Goal: Task Accomplishment & Management: Contribute content

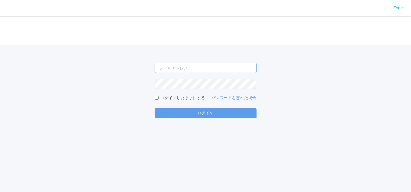
click at [207, 66] on input "email" at bounding box center [206, 68] width 102 height 10
type input "[EMAIL_ADDRESS][DOMAIN_NAME]"
click at [202, 76] on form "[EMAIL_ADDRESS][DOMAIN_NAME] ログインしたままにする パスワードを忘れた場合 ログイン" at bounding box center [206, 90] width 102 height 55
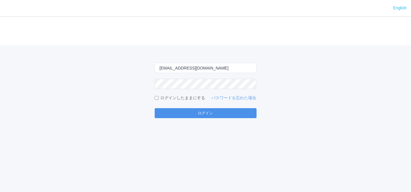
click at [225, 114] on button "ログイン" at bounding box center [206, 113] width 102 height 10
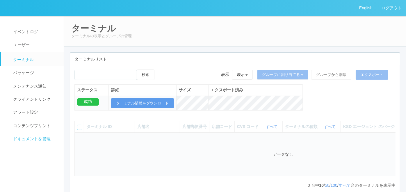
click at [11, 143] on link "ドキュメントを管理" at bounding box center [35, 138] width 68 height 13
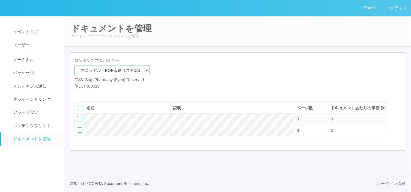
click at [119, 71] on select "マニュアル・POP印刷（スギ薬局） マニュアル・POP印刷（DY） マニュアル・POP印刷（共通） マニュアル・POP印刷（セコマ） マニュアル・POP印刷（…" at bounding box center [111, 70] width 75 height 10
select select "92e33cfa-a397-43d0-aeaa-8a96cbdf4d79"
click at [74, 65] on select "マニュアル・POP印刷（スギ薬局） マニュアル・POP印刷（DY） マニュアル・POP印刷（共通） マニュアル・POP印刷（セコマ） マニュアル・POP印刷（…" at bounding box center [111, 70] width 75 height 10
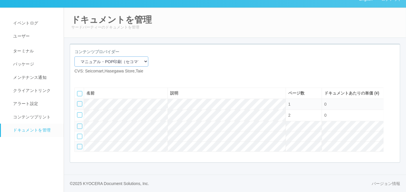
scroll to position [27, 0]
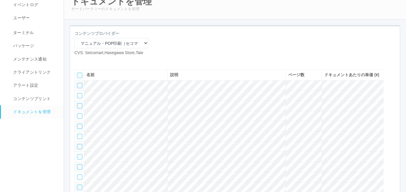
click at [88, 60] on icon at bounding box center [88, 60] width 0 height 0
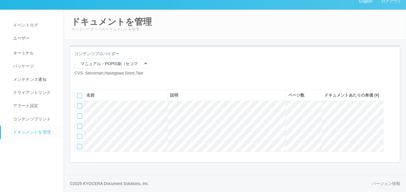
click at [79, 81] on icon at bounding box center [79, 81] width 0 height 0
select select "A4"
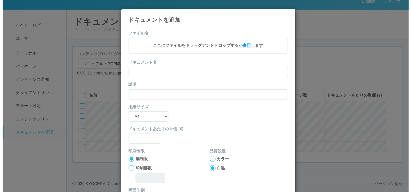
scroll to position [21, 0]
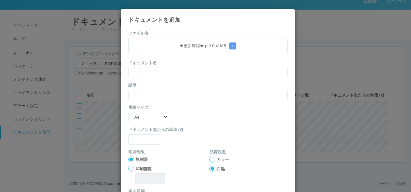
click at [151, 67] on div "ドキュメント名" at bounding box center [207, 69] width 159 height 18
click at [149, 70] on input "text" at bounding box center [207, 73] width 159 height 10
paste input "★更新確認★"
type input "★更新確認★"
click at [134, 92] on input "text" at bounding box center [207, 95] width 159 height 10
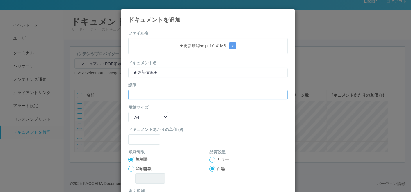
paste input "★更新確認★"
type input "★更新確認★"
click at [140, 144] on input "text" at bounding box center [144, 139] width 32 height 10
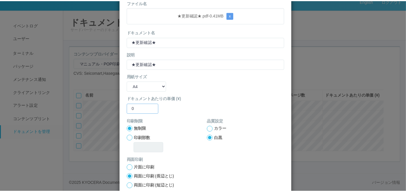
scroll to position [58, 0]
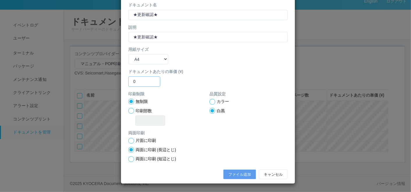
type input "0"
click at [211, 100] on div at bounding box center [212, 102] width 6 height 6
click at [232, 173] on button "ファイル追加" at bounding box center [239, 175] width 33 height 10
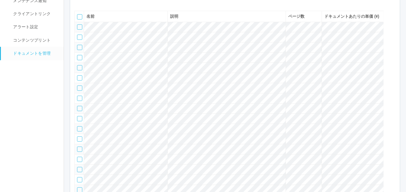
scroll to position [82, 0]
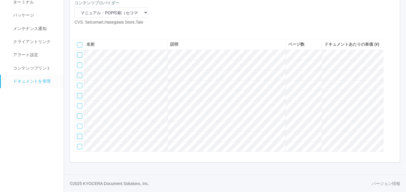
click at [79, 30] on icon at bounding box center [79, 30] width 0 height 0
select select "A4"
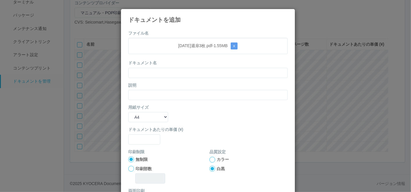
click at [179, 64] on div "ドキュメント名" at bounding box center [207, 69] width 159 height 18
click at [176, 70] on input "text" at bounding box center [207, 73] width 159 height 10
paste input "[DATE]週扉3枚"
type input "[DATE]週扉3枚"
click at [150, 96] on input "text" at bounding box center [207, 95] width 159 height 10
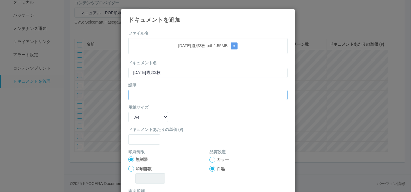
paste input "[DATE]週扉3枚"
type input "[DATE]週扉3枚"
drag, startPoint x: 141, startPoint y: 118, endPoint x: 141, endPoint y: 121, distance: 3.2
click at [141, 118] on select "B5 A4 B4 A3" at bounding box center [148, 117] width 40 height 10
select select "A3"
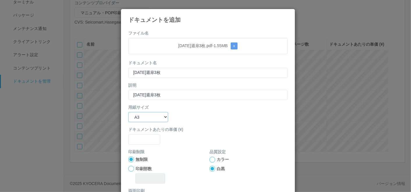
click at [128, 112] on select "B5 A4 B4 A3" at bounding box center [148, 117] width 40 height 10
click at [140, 144] on form "ファイル名 [DATE]週扉3枚.pdf - 1.55 MB x ドキュメント名 [DATE]週扉3枚 説明 [DATE]週扉3枚 用紙サイズ B5 A4 B…" at bounding box center [207, 135] width 159 height 210
click at [140, 143] on input "text" at bounding box center [144, 139] width 32 height 10
type input "0"
click at [209, 159] on div at bounding box center [212, 160] width 6 height 6
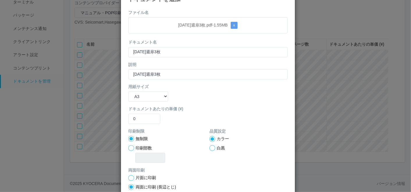
scroll to position [58, 0]
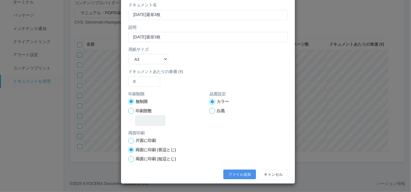
click at [227, 175] on button "ファイル追加" at bounding box center [239, 175] width 33 height 10
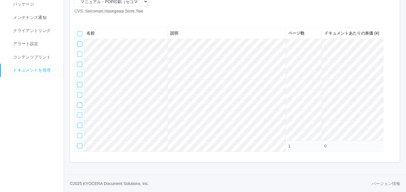
click at [79, 19] on icon at bounding box center [79, 19] width 0 height 0
select select "A4"
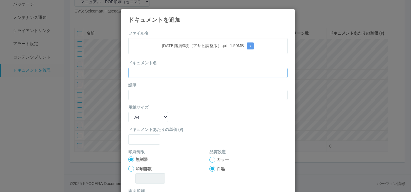
click at [164, 70] on input "text" at bounding box center [207, 73] width 159 height 10
paste input "[DATE]週扉3枚（アサヒ調整版）"
type input "[DATE]週扉3枚（アサヒ調整版）"
click at [149, 95] on input "text" at bounding box center [207, 95] width 159 height 10
paste input "[DATE]週扉3枚（アサヒ調整版）"
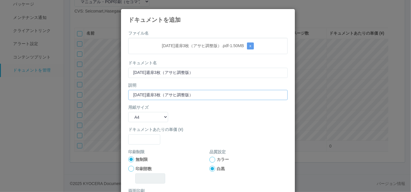
type input "[DATE]週扉3枚（アサヒ調整版）"
click at [141, 114] on select "B5 A4 B4 A3" at bounding box center [148, 117] width 40 height 10
select select "A3"
click at [128, 112] on select "B5 A4 B4 A3" at bounding box center [148, 117] width 40 height 10
click at [140, 141] on input "text" at bounding box center [144, 139] width 32 height 10
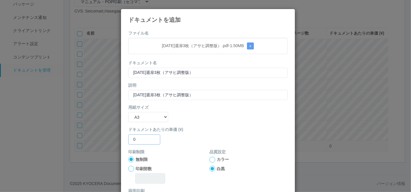
type input "0"
click at [210, 158] on div at bounding box center [212, 160] width 6 height 6
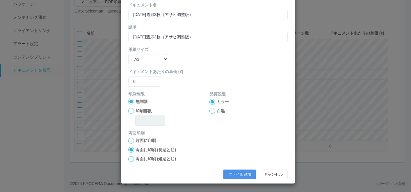
click at [234, 170] on button "ファイル追加" at bounding box center [239, 175] width 33 height 10
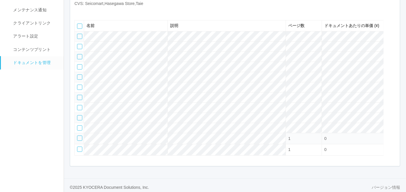
click at [79, 11] on icon at bounding box center [79, 11] width 0 height 0
select select "A4"
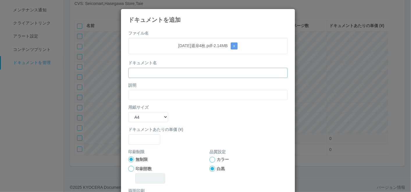
click at [174, 68] on input "text" at bounding box center [207, 73] width 159 height 10
paste input "[DATE]週扉4枚"
type input "[DATE]週扉4枚"
click at [156, 90] on input "text" at bounding box center [207, 95] width 159 height 10
paste input "[DATE]週扉4枚"
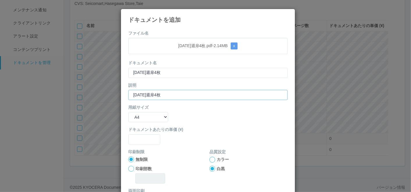
type input "[DATE]週扉4枚"
drag, startPoint x: 140, startPoint y: 118, endPoint x: 139, endPoint y: 122, distance: 4.2
click at [140, 121] on select "B5 A4 B4 A3" at bounding box center [148, 117] width 40 height 10
select select "A3"
click at [128, 112] on select "B5 A4 B4 A3" at bounding box center [148, 117] width 40 height 10
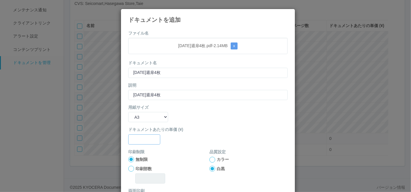
click at [133, 138] on input "text" at bounding box center [144, 139] width 32 height 10
type input "0"
click at [211, 159] on div at bounding box center [212, 160] width 6 height 6
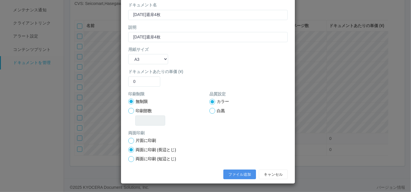
click at [233, 175] on button "ファイル追加" at bounding box center [239, 175] width 33 height 10
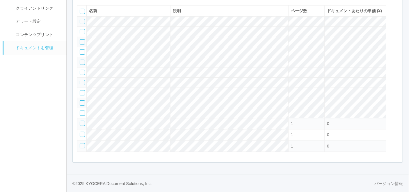
scroll to position [76, 0]
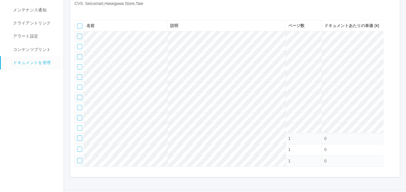
click at [79, 11] on icon at bounding box center [79, 11] width 0 height 0
select select "A4"
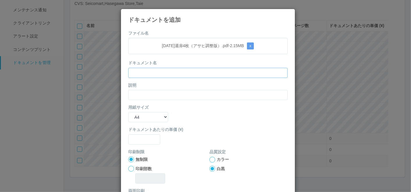
click at [162, 70] on input "text" at bounding box center [207, 73] width 159 height 10
paste input "[DATE]週扉4枚（アサヒ調整版）"
type input "[DATE]週扉4枚（アサヒ調整版）"
click at [152, 93] on input "text" at bounding box center [207, 95] width 159 height 10
paste input "[DATE]週扉4枚（アサヒ調整版）"
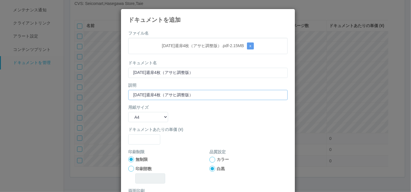
type input "[DATE]週扉4枚（アサヒ調整版）"
click at [140, 118] on select "B5 A4 B4 A3" at bounding box center [148, 117] width 40 height 10
select select "A3"
click at [128, 112] on select "B5 A4 B4 A3" at bounding box center [148, 117] width 40 height 10
click at [138, 141] on input "text" at bounding box center [144, 139] width 32 height 10
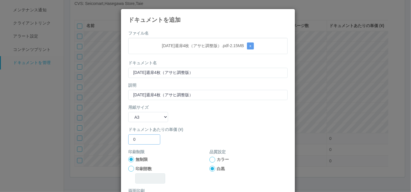
type input "0"
click at [211, 158] on div at bounding box center [212, 160] width 6 height 6
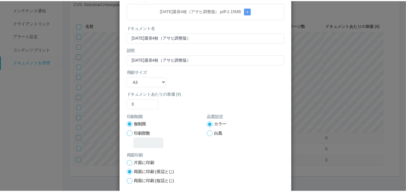
scroll to position [58, 0]
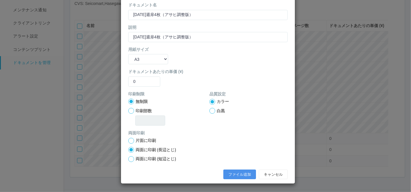
click at [233, 174] on button "ファイル追加" at bounding box center [239, 175] width 33 height 10
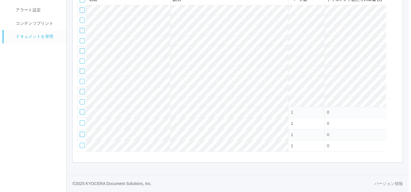
scroll to position [76, 0]
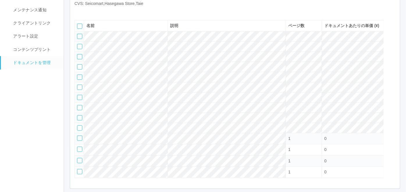
click at [79, 11] on icon at bounding box center [79, 11] width 0 height 0
select select "A4"
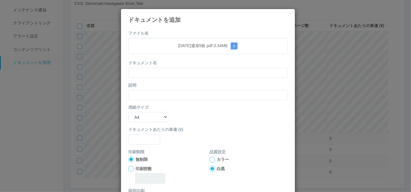
click at [174, 60] on div "ドキュメント名" at bounding box center [207, 69] width 159 height 18
click at [174, 69] on input "text" at bounding box center [207, 73] width 159 height 10
paste input "[DATE]週扉5枚"
type input "[DATE]週扉5枚"
click at [153, 90] on input "text" at bounding box center [207, 95] width 159 height 10
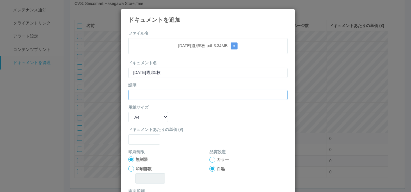
paste input "[DATE]週扉5枚"
type input "[DATE]週扉5枚"
click at [144, 113] on select "B5 A4 B4 A3" at bounding box center [148, 117] width 40 height 10
click at [128, 112] on select "B5 A4 B4 A3" at bounding box center [148, 117] width 40 height 10
click at [145, 120] on select "B5 A4 B4 A3" at bounding box center [148, 117] width 40 height 10
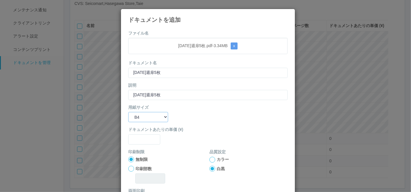
select select "A3"
click at [128, 112] on select "B5 A4 B4 A3" at bounding box center [148, 117] width 40 height 10
click at [144, 145] on form "ファイル名 [DATE]週扉5枚.pdf - 3.34 MB x ドキュメント名 [DATE]週扉5枚 説明 [DATE]週扉5枚 用紙サイズ B5 A4 B…" at bounding box center [207, 135] width 159 height 210
click at [145, 140] on input "text" at bounding box center [144, 139] width 32 height 10
type input "0"
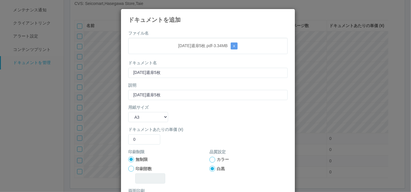
click at [209, 160] on div at bounding box center [212, 160] width 6 height 6
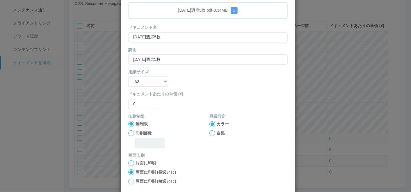
scroll to position [58, 0]
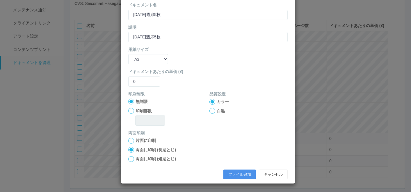
click at [232, 172] on button "ファイル追加" at bounding box center [239, 175] width 33 height 10
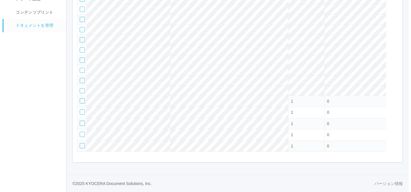
scroll to position [95, 0]
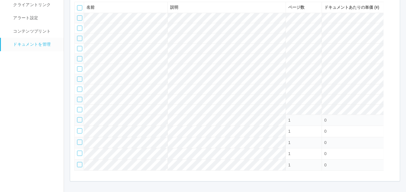
select select "A4"
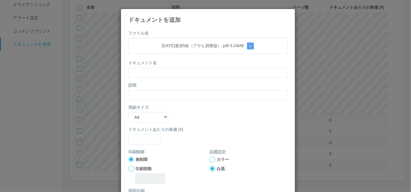
drag, startPoint x: 190, startPoint y: 62, endPoint x: 188, endPoint y: 70, distance: 8.1
click at [190, 65] on div "ドキュメント名" at bounding box center [207, 69] width 159 height 18
click at [188, 70] on input "text" at bounding box center [207, 73] width 159 height 10
paste input "[DATE]週扉5枚（アサヒ調整版）"
type input "[DATE]週扉5枚（アサヒ調整版）"
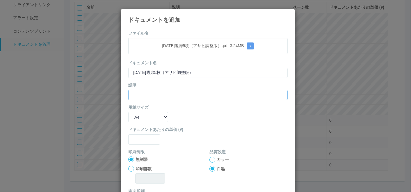
click at [161, 95] on input "text" at bounding box center [207, 95] width 159 height 10
paste input "[DATE]週扉5枚（アサヒ調整版）"
type input "[DATE]週扉5枚（アサヒ調整版）"
click at [142, 120] on select "B5 A4 B4 A3" at bounding box center [148, 117] width 40 height 10
select select "A3"
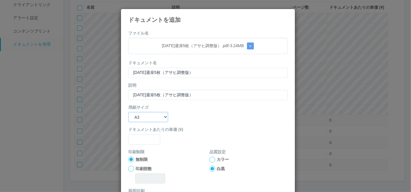
click at [128, 112] on select "B5 A4 B4 A3" at bounding box center [148, 117] width 40 height 10
click at [140, 142] on input "text" at bounding box center [144, 139] width 32 height 10
type input "0"
click at [211, 160] on div at bounding box center [212, 160] width 6 height 6
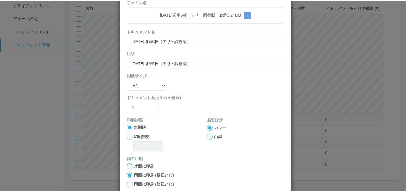
scroll to position [58, 0]
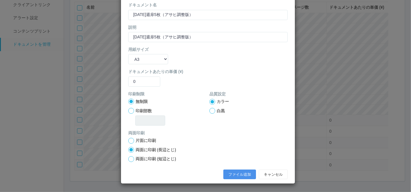
click at [230, 174] on button "ファイル追加" at bounding box center [239, 175] width 33 height 10
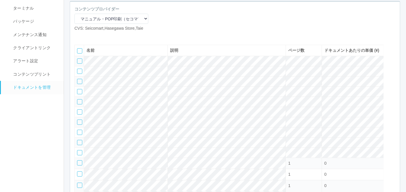
scroll to position [0, 0]
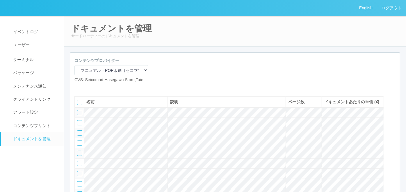
click at [88, 88] on icon at bounding box center [88, 88] width 0 height 0
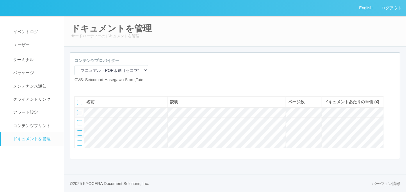
scroll to position [16, 0]
click at [79, 88] on icon at bounding box center [79, 88] width 0 height 0
select select "A4"
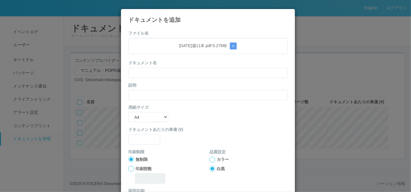
click at [162, 60] on div "ドキュメント名" at bounding box center [207, 69] width 159 height 18
click at [160, 71] on input "text" at bounding box center [207, 73] width 159 height 10
paste input "[DATE]週11本"
type input "[DATE]週11本"
click at [140, 95] on input "text" at bounding box center [207, 95] width 159 height 10
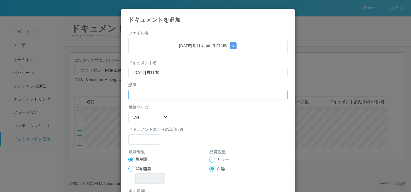
paste input "[DATE]週11本"
type input "[DATE]週11本"
click at [138, 114] on select "B5 A4 B4 A3" at bounding box center [148, 117] width 40 height 10
select select "A3"
click at [128, 112] on select "B5 A4 B4 A3" at bounding box center [148, 117] width 40 height 10
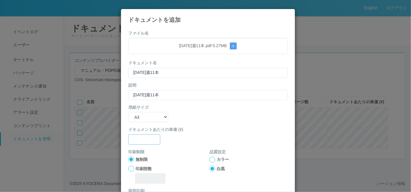
click at [138, 137] on input "text" at bounding box center [144, 139] width 32 height 10
type input "0"
click at [210, 157] on div at bounding box center [212, 160] width 6 height 6
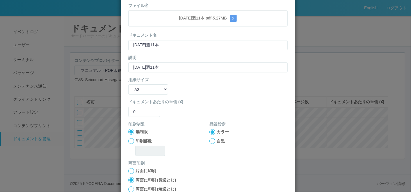
scroll to position [58, 0]
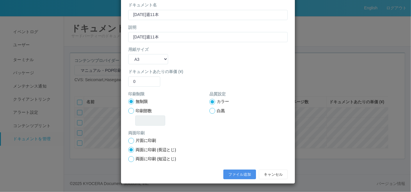
click at [229, 170] on button "ファイル追加" at bounding box center [239, 175] width 33 height 10
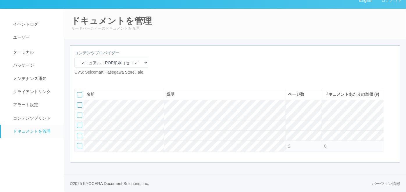
click at [79, 80] on icon at bounding box center [79, 80] width 0 height 0
select select "A4"
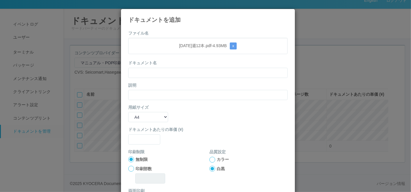
click at [187, 64] on div "ドキュメント名" at bounding box center [207, 69] width 159 height 18
click at [187, 69] on input "text" at bounding box center [207, 73] width 159 height 10
paste input "[DATE]週12本"
type input "[DATE]週12本"
click at [158, 97] on input "text" at bounding box center [207, 95] width 159 height 10
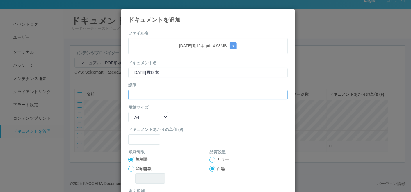
paste input "[DATE]週12本"
type input "[DATE]週12本"
click at [145, 116] on select "B5 A4 B4 A3" at bounding box center [148, 117] width 40 height 10
select select "A3"
click at [128, 112] on select "B5 A4 B4 A3" at bounding box center [148, 117] width 40 height 10
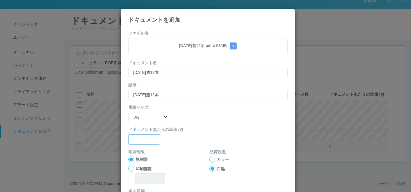
click at [140, 134] on input "text" at bounding box center [144, 139] width 32 height 10
type input "0"
click at [210, 161] on div at bounding box center [212, 160] width 6 height 6
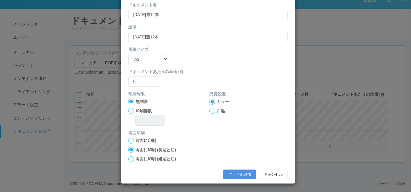
click at [231, 176] on button "ファイル追加" at bounding box center [239, 175] width 33 height 10
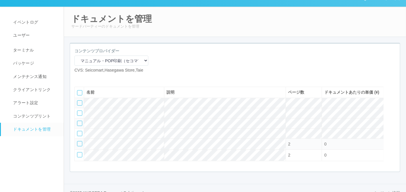
click at [79, 78] on icon at bounding box center [79, 78] width 0 height 0
select select "A4"
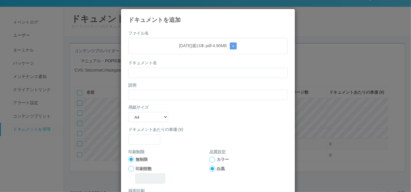
click at [178, 62] on div "ドキュメント名" at bounding box center [207, 69] width 159 height 18
click at [178, 68] on input "text" at bounding box center [207, 73] width 159 height 10
paste input "[DATE]週13本"
type input "[DATE]週13本"
click at [145, 98] on input "text" at bounding box center [207, 95] width 159 height 10
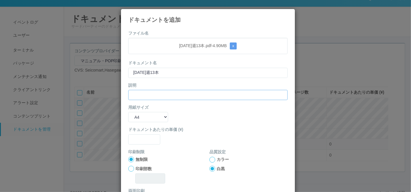
paste input "[DATE]週13本"
type input "[DATE]週13本"
click at [137, 118] on select "B5 A4 B4 A3" at bounding box center [148, 117] width 40 height 10
click at [128, 112] on select "B5 A4 B4 A3" at bounding box center [148, 117] width 40 height 10
click at [144, 118] on select "B5 A4 B4 A3" at bounding box center [148, 117] width 40 height 10
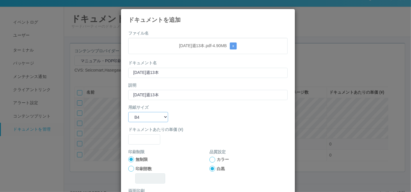
select select "A3"
click at [128, 112] on select "B5 A4 B4 A3" at bounding box center [148, 117] width 40 height 10
click at [146, 138] on input "text" at bounding box center [144, 139] width 32 height 10
type input "0"
click at [210, 158] on div at bounding box center [212, 160] width 6 height 6
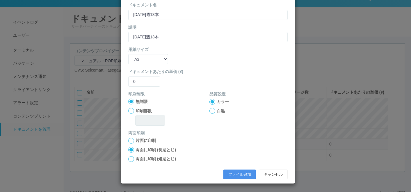
click at [231, 172] on button "ファイル追加" at bounding box center [239, 175] width 33 height 10
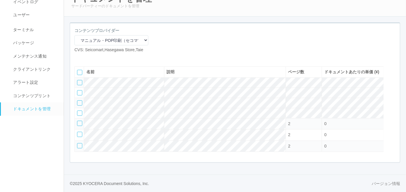
scroll to position [49, 0]
click at [79, 58] on icon at bounding box center [79, 58] width 0 height 0
select select "A4"
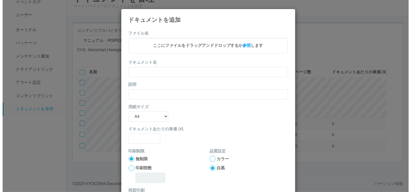
scroll to position [43, 0]
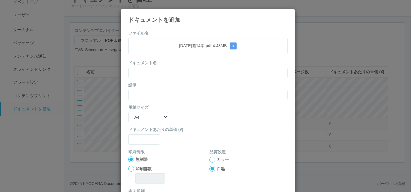
click at [176, 62] on div "ドキュメント名" at bounding box center [207, 69] width 159 height 18
click at [171, 72] on input "text" at bounding box center [207, 73] width 159 height 10
paste input "[DATE]週14本"
type input "[DATE]週14本"
click at [152, 96] on input "text" at bounding box center [207, 95] width 159 height 10
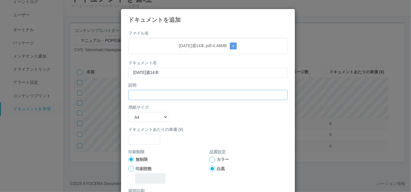
paste input "[DATE]週14本"
type input "[DATE]週14本"
click at [141, 120] on select "B5 A4 B4 A3" at bounding box center [148, 117] width 40 height 10
select select "A3"
click at [128, 112] on select "B5 A4 B4 A3" at bounding box center [148, 117] width 40 height 10
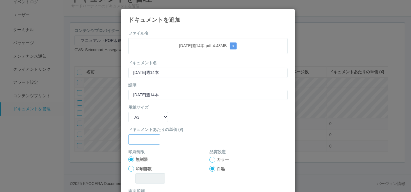
click at [138, 142] on input "text" at bounding box center [144, 139] width 32 height 10
type input "0"
drag, startPoint x: 213, startPoint y: 158, endPoint x: 212, endPoint y: 162, distance: 3.3
click at [212, 162] on div "カラー" at bounding box center [248, 159] width 78 height 6
click at [209, 158] on div at bounding box center [212, 160] width 6 height 6
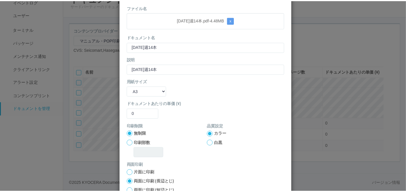
scroll to position [58, 0]
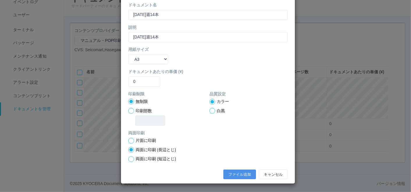
click at [231, 176] on button "ファイル追加" at bounding box center [239, 175] width 33 height 10
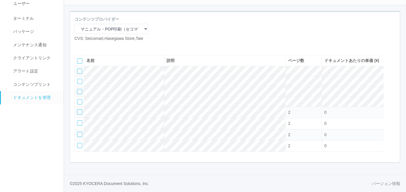
click at [88, 46] on icon at bounding box center [88, 46] width 0 height 0
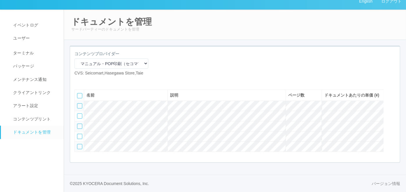
scroll to position [27, 0]
click at [79, 81] on icon at bounding box center [79, 81] width 0 height 0
select select "A4"
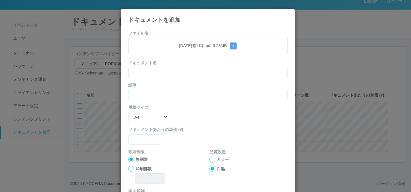
click at [180, 66] on div "ドキュメント名" at bounding box center [207, 69] width 159 height 18
click at [180, 70] on input "text" at bounding box center [207, 73] width 159 height 10
paste input "[DATE]週11本"
type input "[DATE]週11本"
click at [156, 93] on input "text" at bounding box center [207, 95] width 159 height 10
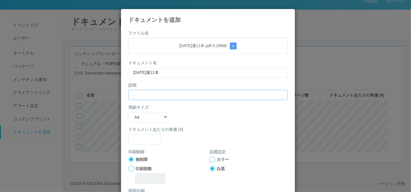
paste input "[DATE]週11本"
type input "[DATE]週11本"
click at [151, 113] on select "B5 A4 B4 A3" at bounding box center [148, 117] width 40 height 10
select select "A3"
click at [128, 112] on select "B5 A4 B4 A3" at bounding box center [148, 117] width 40 height 10
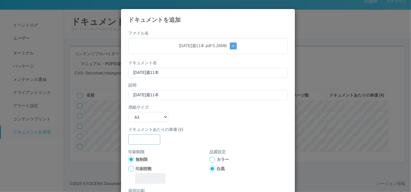
click at [145, 136] on input "text" at bounding box center [144, 139] width 32 height 10
type input "0"
click at [211, 158] on div at bounding box center [212, 160] width 6 height 6
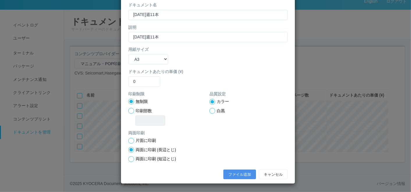
click at [229, 173] on button "ファイル追加" at bounding box center [239, 175] width 33 height 10
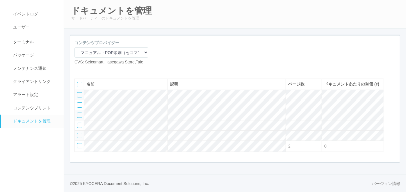
click at [79, 70] on icon at bounding box center [79, 70] width 0 height 0
select select "A4"
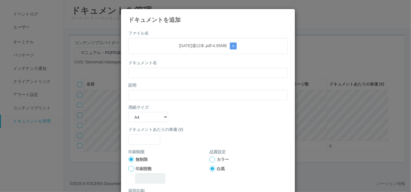
click at [190, 54] on form "ファイル名 [DATE]週12本.pdf - 4.95 MB x ドキュメント名 説明 用紙サイズ B5 A4 B4 A3 ドキュメントあたりの単価 (¥) …" at bounding box center [207, 135] width 159 height 210
click at [184, 69] on input "text" at bounding box center [207, 73] width 159 height 10
paste input "[DATE]週12本"
type input "[DATE]週12本"
click at [141, 95] on input "text" at bounding box center [207, 95] width 159 height 10
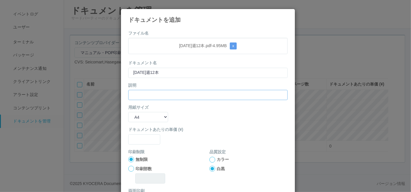
paste input "[DATE]週12本"
type input "[DATE]週12本"
drag, startPoint x: 144, startPoint y: 117, endPoint x: 144, endPoint y: 122, distance: 5.0
click at [145, 116] on select "B5 A4 B4 A3" at bounding box center [148, 117] width 40 height 10
select select "A3"
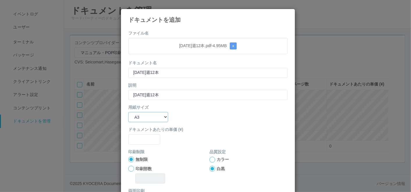
click at [128, 112] on select "B5 A4 B4 A3" at bounding box center [148, 117] width 40 height 10
click at [144, 140] on input "text" at bounding box center [144, 139] width 32 height 10
type input "0"
click at [211, 161] on div at bounding box center [212, 160] width 6 height 6
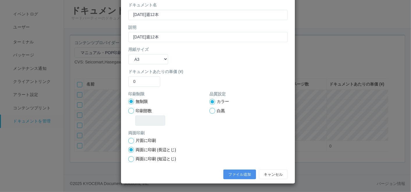
drag, startPoint x: 238, startPoint y: 170, endPoint x: 236, endPoint y: 173, distance: 3.0
click at [236, 172] on button "ファイル追加" at bounding box center [239, 175] width 33 height 10
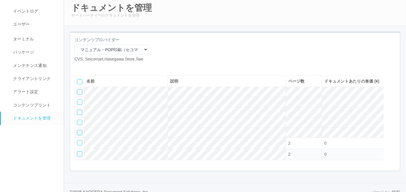
click at [79, 67] on icon at bounding box center [79, 67] width 0 height 0
select select "A4"
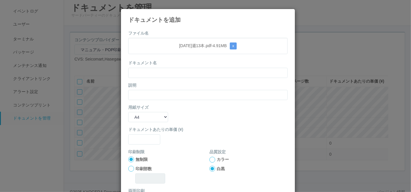
click at [179, 62] on div "ドキュメント名" at bounding box center [207, 69] width 159 height 18
click at [172, 71] on input "text" at bounding box center [207, 73] width 159 height 10
paste input "[DATE]週13本"
type input "[DATE]週13本"
click at [147, 93] on input "text" at bounding box center [207, 95] width 159 height 10
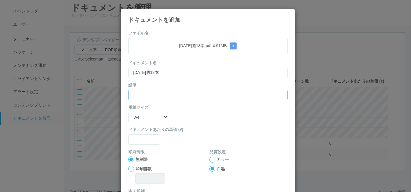
paste input "[DATE]週13本"
type input "[DATE]週13本"
click at [141, 115] on select "B5 A4 B4 A3" at bounding box center [148, 117] width 40 height 10
select select "A3"
click at [128, 112] on select "B5 A4 B4 A3" at bounding box center [148, 117] width 40 height 10
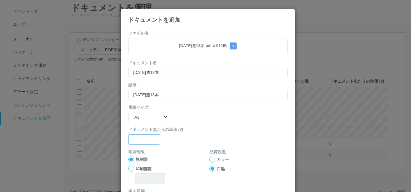
click at [144, 140] on input "text" at bounding box center [144, 139] width 32 height 10
type input "0"
click at [209, 157] on div at bounding box center [212, 160] width 6 height 6
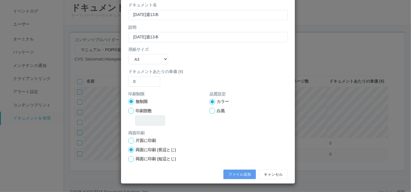
drag, startPoint x: 225, startPoint y: 167, endPoint x: 222, endPoint y: 168, distance: 3.3
click at [225, 167] on div "ファイル追加 キャンセル" at bounding box center [208, 175] width 168 height 16
click at [229, 171] on button "ファイル追加" at bounding box center [239, 175] width 33 height 10
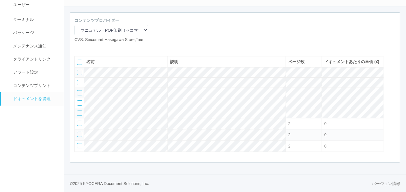
scroll to position [60, 0]
click at [79, 47] on icon at bounding box center [79, 47] width 0 height 0
select select "A4"
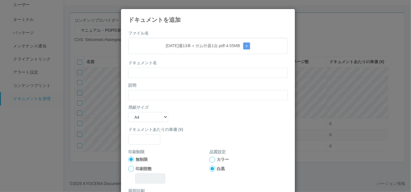
click at [175, 64] on div "ドキュメント名" at bounding box center [207, 69] width 159 height 18
click at [172, 70] on input "text" at bounding box center [207, 73] width 159 height 10
paste input "[DATE]週13本＋ガム什器1台"
type input "[DATE]週13本＋ガム什器1台"
click at [152, 91] on input "text" at bounding box center [207, 95] width 159 height 10
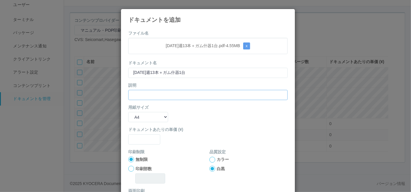
paste input "[DATE]週13本＋ガム什器1台"
type input "[DATE]週13本＋ガム什器1台"
drag, startPoint x: 140, startPoint y: 114, endPoint x: 140, endPoint y: 120, distance: 6.1
click at [140, 115] on select "B5 A4 B4 A3" at bounding box center [148, 117] width 40 height 10
select select "A3"
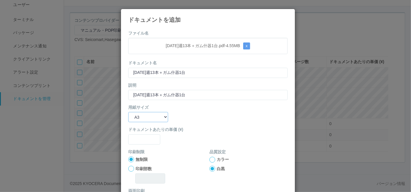
click at [128, 112] on select "B5 A4 B4 A3" at bounding box center [148, 117] width 40 height 10
click at [140, 142] on input "text" at bounding box center [144, 139] width 32 height 10
type input "0"
click at [210, 158] on div at bounding box center [212, 160] width 6 height 6
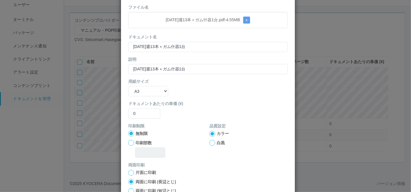
scroll to position [58, 0]
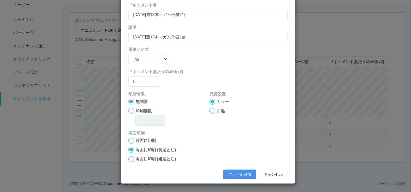
click at [227, 172] on button "ファイル追加" at bounding box center [239, 175] width 33 height 10
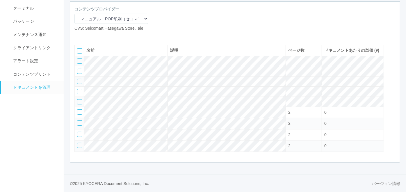
click at [79, 36] on icon at bounding box center [79, 36] width 0 height 0
select select "A4"
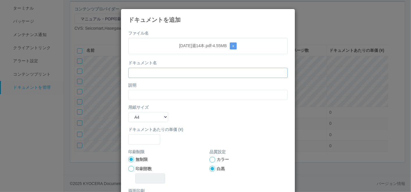
click at [183, 69] on input "text" at bounding box center [207, 73] width 159 height 10
paste input "[DATE]週14本"
type input "[DATE]週14本"
click at [145, 92] on input "text" at bounding box center [207, 95] width 159 height 10
paste input "[DATE]週14本"
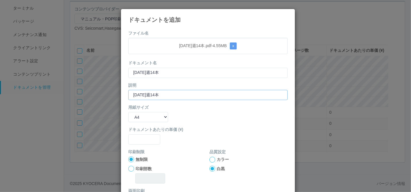
type input "[DATE]週14本"
drag, startPoint x: 135, startPoint y: 115, endPoint x: 139, endPoint y: 122, distance: 7.6
click at [135, 115] on select "B5 A4 B4 A3" at bounding box center [148, 117] width 40 height 10
select select "A3"
click at [128, 112] on select "B5 A4 B4 A3" at bounding box center [148, 117] width 40 height 10
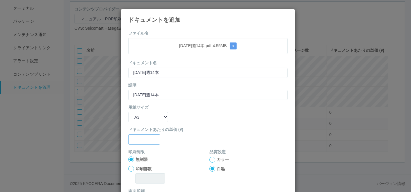
click at [142, 144] on form "ファイル名 [DATE]週14本.pdf - 4.55 MB x ドキュメント名 [DATE]週14本 説明 [DATE]週14本 用紙サイズ B5 A4 B…" at bounding box center [207, 135] width 159 height 210
type input "0"
click at [211, 157] on div at bounding box center [212, 160] width 6 height 6
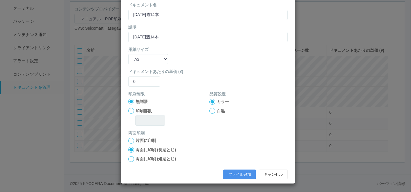
click at [231, 173] on button "ファイル追加" at bounding box center [239, 175] width 33 height 10
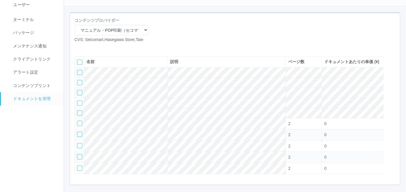
scroll to position [50, 0]
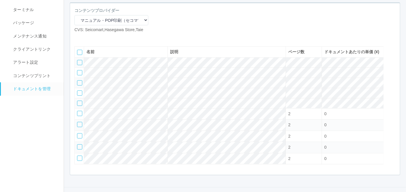
click at [88, 38] on icon at bounding box center [88, 38] width 0 height 0
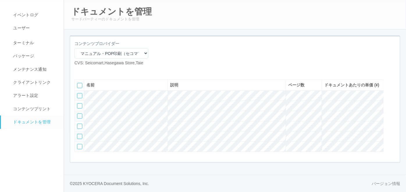
scroll to position [38, 0]
click at [79, 71] on icon at bounding box center [79, 71] width 0 height 0
select select "A4"
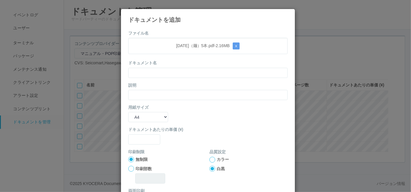
click at [172, 64] on div "ドキュメント名" at bounding box center [207, 69] width 159 height 18
click at [168, 70] on input "text" at bounding box center [207, 73] width 159 height 10
paste input "[DATE]（麺）5本"
type input "[DATE]（麺）5本"
click at [143, 95] on input "text" at bounding box center [207, 95] width 159 height 10
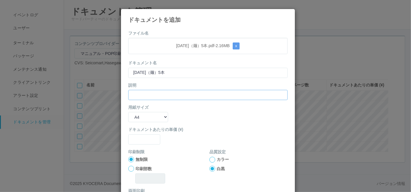
paste input "[DATE]（麺）5本"
type input "[DATE]（麺）5本"
click at [130, 115] on select "B5 A4 B4 A3" at bounding box center [148, 117] width 40 height 10
click at [128, 112] on select "B5 A4 B4 A3" at bounding box center [148, 117] width 40 height 10
click at [147, 113] on select "B5 A4 B4 A3" at bounding box center [148, 117] width 40 height 10
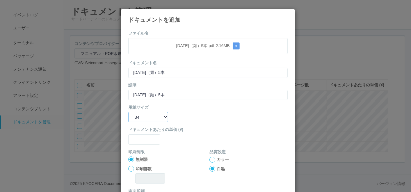
select select "A3"
click at [128, 112] on select "B5 A4 B4 A3" at bounding box center [148, 117] width 40 height 10
click at [140, 138] on input "text" at bounding box center [144, 139] width 32 height 10
type input "0"
click at [212, 157] on div at bounding box center [212, 160] width 6 height 6
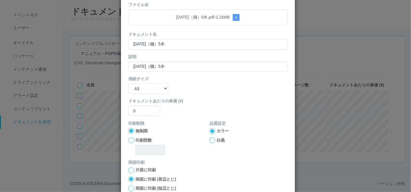
scroll to position [58, 0]
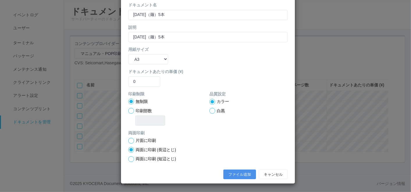
click at [231, 172] on button "ファイル追加" at bounding box center [239, 175] width 33 height 10
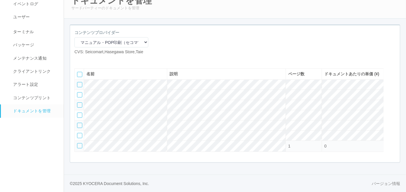
click at [79, 60] on icon at bounding box center [79, 60] width 0 height 0
select select "A4"
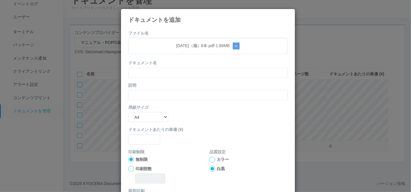
click at [168, 63] on div "ドキュメント名" at bounding box center [207, 69] width 159 height 18
click at [165, 74] on input "text" at bounding box center [207, 73] width 159 height 10
paste input "[DATE]（麺）6本"
type input "[DATE]（麺）6本"
click at [148, 92] on input "text" at bounding box center [207, 95] width 159 height 10
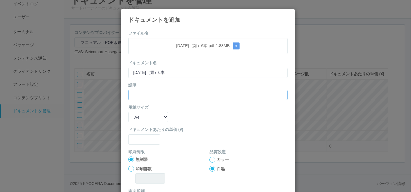
paste input "[DATE]（麺）6本"
type input "[DATE]（麺）6本"
drag, startPoint x: 141, startPoint y: 117, endPoint x: 141, endPoint y: 121, distance: 3.5
click at [141, 118] on select "B5 A4 B4 A3" at bounding box center [148, 117] width 40 height 10
select select "A3"
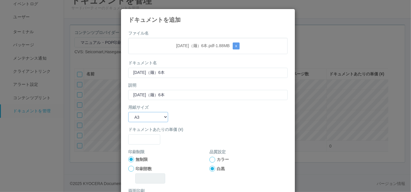
click at [128, 112] on select "B5 A4 B4 A3" at bounding box center [148, 117] width 40 height 10
click at [144, 144] on input "text" at bounding box center [144, 139] width 32 height 10
type input "0"
click at [211, 158] on div at bounding box center [212, 160] width 6 height 6
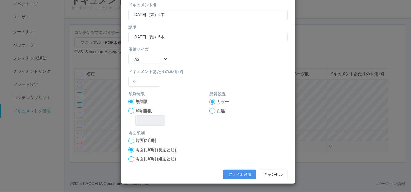
click at [230, 174] on button "ファイル追加" at bounding box center [239, 175] width 33 height 10
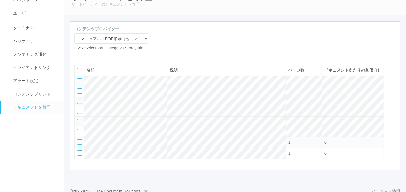
click at [79, 56] on icon at bounding box center [79, 56] width 0 height 0
select select "A4"
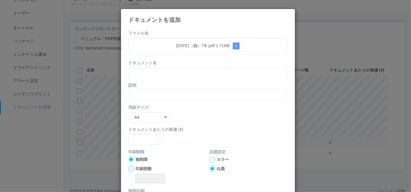
click at [197, 64] on div "ドキュメント名" at bounding box center [207, 69] width 159 height 18
click at [194, 71] on input "text" at bounding box center [207, 73] width 159 height 10
paste input "[DATE]（麺）7本"
type input "[DATE]（麺）7本"
click at [169, 96] on input "text" at bounding box center [207, 95] width 159 height 10
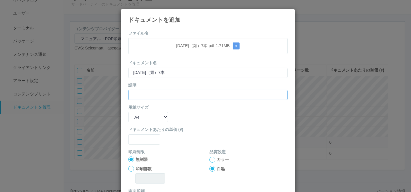
paste input "[DATE]（麺）7本"
type input "[DATE]（麺）7本"
click at [142, 112] on select "B5 A4 B4 A3" at bounding box center [148, 117] width 40 height 10
select select "A3"
click at [128, 112] on select "B5 A4 B4 A3" at bounding box center [148, 117] width 40 height 10
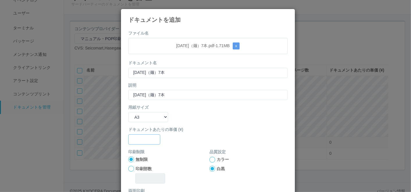
click at [142, 141] on input "text" at bounding box center [144, 139] width 32 height 10
type input "0"
click at [211, 159] on div at bounding box center [212, 160] width 6 height 6
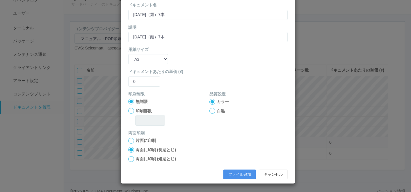
click at [229, 171] on button "ファイル追加" at bounding box center [239, 175] width 33 height 10
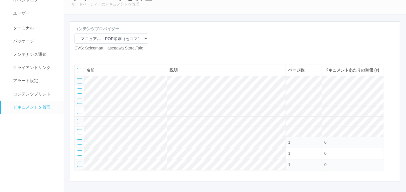
click at [88, 56] on icon at bounding box center [88, 56] width 0 height 0
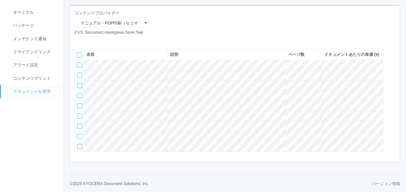
scroll to position [71, 0]
click at [79, 20] on div "コンテンツプロバイダー マニュアル・POP印刷（スギ薬局） マニュアル・POP印刷（DY） マニュアル・POP印刷（共通） マニュアル・POP印刷（セコマ） …" at bounding box center [111, 25] width 83 height 30
click at [79, 40] on icon at bounding box center [79, 40] width 0 height 0
select select "A4"
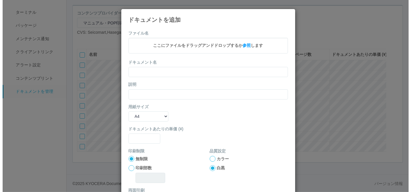
scroll to position [65, 0]
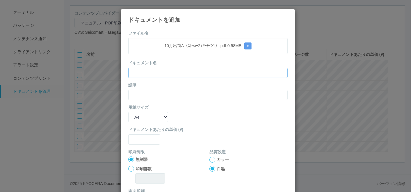
click at [170, 73] on input "text" at bounding box center [207, 73] width 159 height 10
paste input "text"
click at [248, 47] on button "x" at bounding box center [247, 45] width 7 height 7
click at [192, 64] on div "ドキュメント名" at bounding box center [207, 69] width 159 height 18
click at [191, 72] on input "text" at bounding box center [207, 73] width 159 height 10
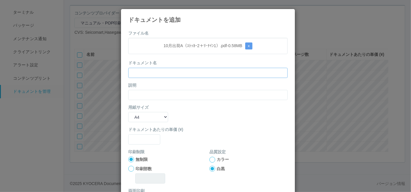
paste input "10月出荷A（ｽﾄｯｶｰ2＋ﾘｰﾁｲﾝ1）"
type input "10月出荷A（ｽﾄｯｶｰ2＋ﾘｰﾁｲﾝ1）"
click at [144, 96] on input "text" at bounding box center [207, 95] width 159 height 10
paste input "10月出荷A（ｽﾄｯｶｰ2＋ﾘｰﾁｲﾝ1）"
type input "10月出荷A（ｽﾄｯｶｰ2＋ﾘｰﾁｲﾝ1）"
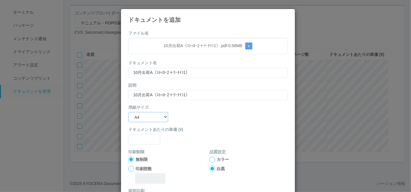
click at [141, 118] on select "B5 A4 B4 A3" at bounding box center [148, 117] width 40 height 10
select select "A3"
click at [128, 112] on select "B5 A4 B4 A3" at bounding box center [148, 117] width 40 height 10
click at [142, 139] on input "text" at bounding box center [144, 139] width 32 height 10
type input "0"
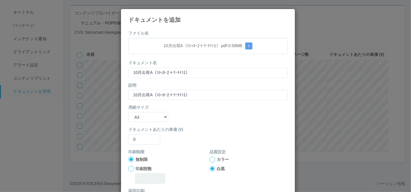
click at [209, 160] on div at bounding box center [212, 160] width 6 height 6
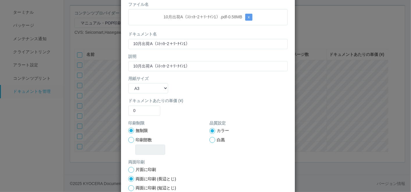
scroll to position [58, 0]
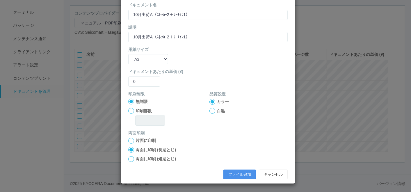
click at [223, 174] on button "ファイル追加" at bounding box center [239, 175] width 33 height 10
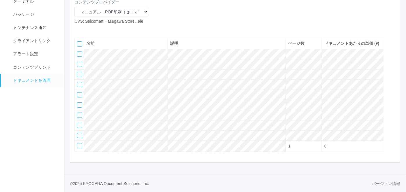
click at [79, 29] on icon at bounding box center [79, 29] width 0 height 0
select select "A4"
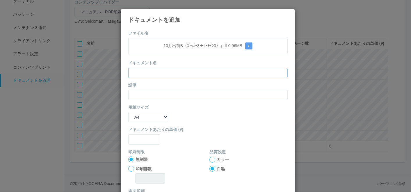
click at [177, 69] on input "text" at bounding box center [207, 73] width 159 height 10
paste input "10月出荷B（ｽﾄｯｶｰ3＋ﾘｰﾁｲﾝ0）"
type input "10月出荷B（ｽﾄｯｶｰ3＋ﾘｰﾁｲﾝ0）"
click at [157, 95] on input "text" at bounding box center [207, 95] width 159 height 10
paste input "10月出荷B（ｽﾄｯｶｰ3＋ﾘｰﾁｲﾝ0）"
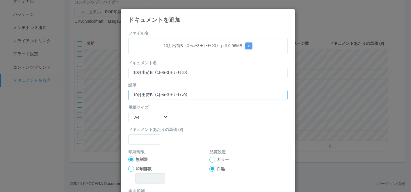
type input "10月出荷B（ｽﾄｯｶｰ3＋ﾘｰﾁｲﾝ0）"
click at [146, 117] on select "B5 A4 B4 A3" at bounding box center [148, 117] width 40 height 10
select select "A3"
click at [128, 112] on select "B5 A4 B4 A3" at bounding box center [148, 117] width 40 height 10
click at [144, 138] on input "text" at bounding box center [144, 139] width 32 height 10
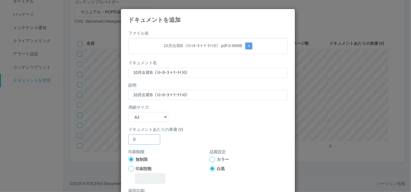
type input "0"
click at [210, 158] on div at bounding box center [212, 160] width 6 height 6
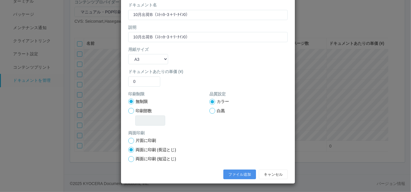
click at [238, 173] on button "ファイル追加" at bounding box center [239, 175] width 33 height 10
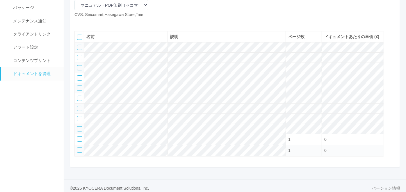
click at [79, 22] on icon at bounding box center [79, 22] width 0 height 0
select select "A4"
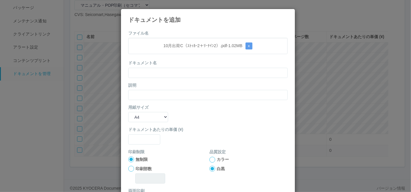
click at [170, 62] on div "ドキュメント名" at bounding box center [207, 69] width 159 height 18
click at [166, 74] on input "text" at bounding box center [207, 73] width 159 height 10
paste input "10月出荷C（ｽﾄｯｶｰ2＋ﾘｰﾁｲﾝ2）"
type input "10月出荷C（ｽﾄｯｶｰ2＋ﾘｰﾁｲﾝ2）"
click at [144, 95] on input "text" at bounding box center [207, 95] width 159 height 10
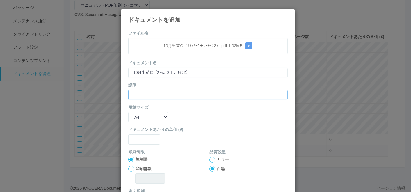
paste input "10月出荷C（ｽﾄｯｶｰ2＋ﾘｰﾁｲﾝ2）"
type input "10月出荷C（ｽﾄｯｶｰ2＋ﾘｰﾁｲﾝ2）"
drag, startPoint x: 136, startPoint y: 114, endPoint x: 136, endPoint y: 118, distance: 3.5
click at [136, 115] on select "B5 A4 B4 A3" at bounding box center [148, 117] width 40 height 10
select select "A3"
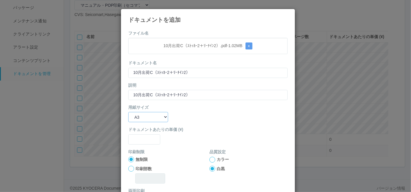
click at [128, 112] on select "B5 A4 B4 A3" at bounding box center [148, 117] width 40 height 10
click at [135, 143] on input "text" at bounding box center [144, 139] width 32 height 10
type input "0"
click at [209, 159] on div at bounding box center [212, 160] width 6 height 6
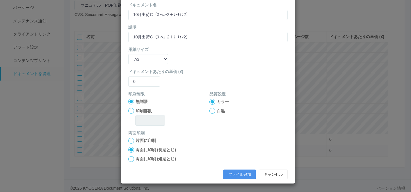
click at [230, 172] on button "ファイル追加" at bounding box center [239, 175] width 33 height 10
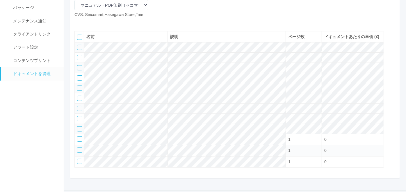
click at [79, 22] on icon at bounding box center [79, 22] width 0 height 0
select select "A4"
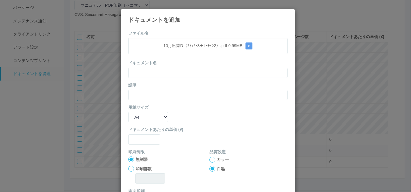
click at [183, 63] on div "ドキュメント名" at bounding box center [207, 69] width 159 height 18
click at [181, 71] on input "text" at bounding box center [207, 73] width 159 height 10
paste input "10月出荷D（ｽﾄｯｶｰ3＋ﾘｰﾁｲﾝ2）"
type input "10月出荷D（ｽﾄｯｶｰ3＋ﾘｰﾁｲﾝ2）"
click at [147, 96] on input "text" at bounding box center [207, 95] width 159 height 10
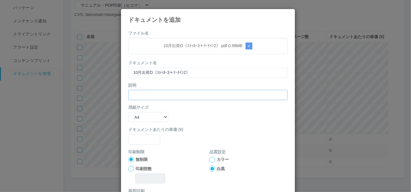
paste input "10月出荷D（ｽﾄｯｶｰ3＋ﾘｰﾁｲﾝ2）"
type input "10月出荷D（ｽﾄｯｶｰ3＋ﾘｰﾁｲﾝ2）"
click at [143, 118] on select "B5 A4 B4 A3" at bounding box center [148, 117] width 40 height 10
select select "A3"
click at [128, 112] on select "B5 A4 B4 A3" at bounding box center [148, 117] width 40 height 10
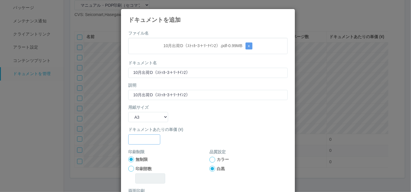
click at [140, 138] on input "text" at bounding box center [144, 139] width 32 height 10
type input "0"
click at [209, 159] on div at bounding box center [212, 160] width 6 height 6
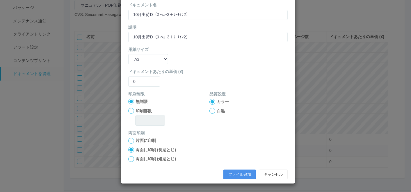
click at [226, 175] on button "ファイル追加" at bounding box center [239, 175] width 33 height 10
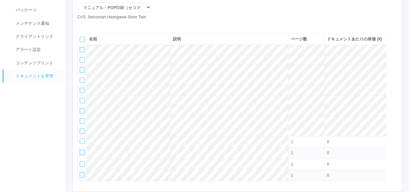
scroll to position [51, 0]
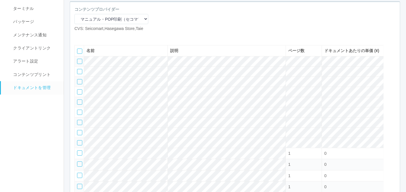
click at [79, 36] on icon at bounding box center [79, 36] width 0 height 0
select select "A4"
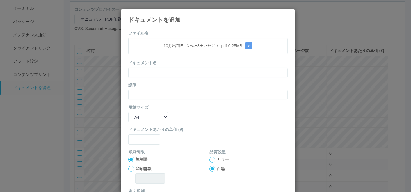
click at [168, 60] on div "ドキュメント名" at bounding box center [207, 69] width 159 height 18
click at [167, 70] on input "text" at bounding box center [207, 73] width 159 height 10
paste input "10月出荷E（ｽﾄｯｶｰ3＋ﾘｰﾁｲﾝ1）"
type input "10月出荷E（ｽﾄｯｶｰ3＋ﾘｰﾁｲﾝ1）"
click at [145, 92] on input "text" at bounding box center [207, 95] width 159 height 10
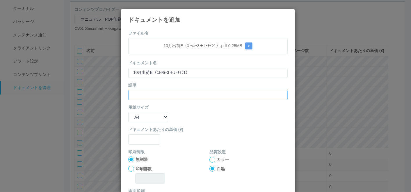
paste input "10月出荷E（ｽﾄｯｶｰ3＋ﾘｰﾁｲﾝ1）"
type input "10月出荷E（ｽﾄｯｶｰ3＋ﾘｰﾁｲﾝ1）"
drag, startPoint x: 143, startPoint y: 115, endPoint x: 143, endPoint y: 119, distance: 3.8
click at [143, 115] on select "B5 A4 B4 A3" at bounding box center [148, 117] width 40 height 10
select select "A3"
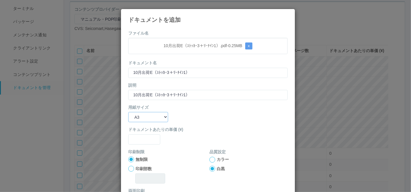
click at [128, 112] on select "B5 A4 B4 A3" at bounding box center [148, 117] width 40 height 10
click at [140, 140] on input "text" at bounding box center [144, 139] width 32 height 10
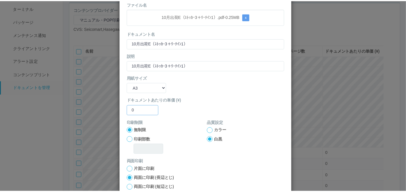
scroll to position [58, 0]
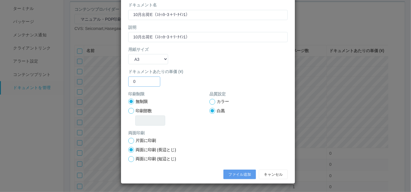
type input "0"
click at [211, 100] on div at bounding box center [212, 102] width 6 height 6
click at [231, 174] on button "ファイル追加" at bounding box center [239, 175] width 33 height 10
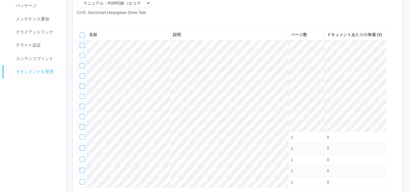
scroll to position [30, 0]
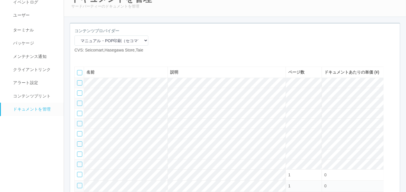
click at [79, 58] on icon at bounding box center [79, 58] width 0 height 0
select select "A4"
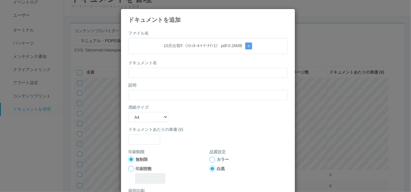
click at [176, 62] on div "ドキュメント名" at bounding box center [207, 69] width 159 height 18
click at [175, 72] on input "text" at bounding box center [207, 73] width 159 height 10
paste input "10月出荷F（ｽﾄｯｶｰ4＋ﾘｰﾁｲﾝ1）"
type input "10月出荷F（ｽﾄｯｶｰ4＋ﾘｰﾁｲﾝ1）"
click at [151, 94] on input "text" at bounding box center [207, 95] width 159 height 10
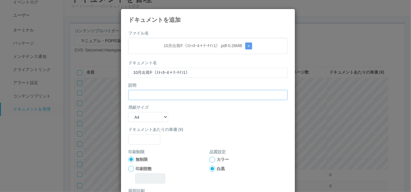
paste input "10月出荷F（ｽﾄｯｶｰ4＋ﾘｰﾁｲﾝ1）"
type input "10月出荷F（ｽﾄｯｶｰ4＋ﾘｰﾁｲﾝ1）"
drag, startPoint x: 148, startPoint y: 117, endPoint x: 148, endPoint y: 122, distance: 4.7
click at [148, 117] on select "B5 A4 B4 A3" at bounding box center [148, 117] width 40 height 10
select select "A3"
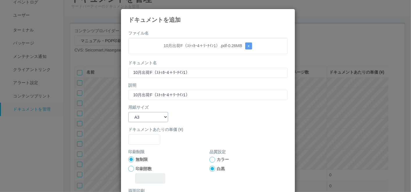
click at [128, 112] on select "B5 A4 B4 A3" at bounding box center [148, 117] width 40 height 10
click at [138, 140] on input "text" at bounding box center [144, 139] width 32 height 10
type input "0"
click at [210, 160] on div at bounding box center [212, 160] width 6 height 6
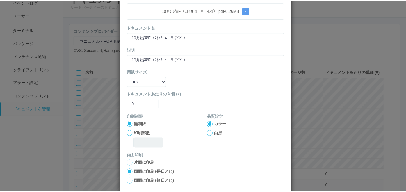
scroll to position [58, 0]
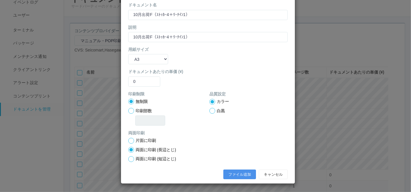
click at [228, 172] on button "ファイル追加" at bounding box center [239, 175] width 33 height 10
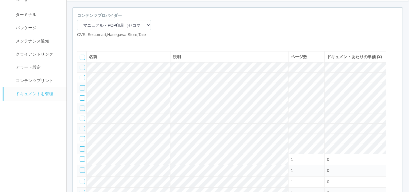
scroll to position [0, 0]
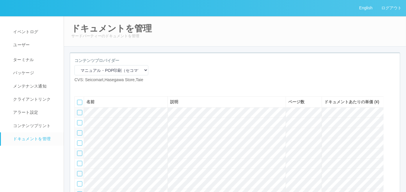
click at [79, 88] on icon at bounding box center [79, 88] width 0 height 0
select select "A4"
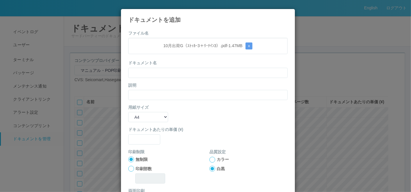
click at [156, 30] on form "ファイル名 10月出荷G（ｽﾄｯｶｰ3＋ﾘｰﾁｲﾝ3）.pdf - 1.47 MB x ドキュメント名 説明 用紙サイズ B5 A4 B4 A3 ドキュメント…" at bounding box center [207, 135] width 159 height 210
click at [152, 73] on input "text" at bounding box center [207, 73] width 159 height 10
paste input "10月出荷G（ｽﾄｯｶｰ3＋ﾘｰﾁｲﾝ3）"
type input "10月出荷G（ｽﾄｯｶｰ3＋ﾘｰﾁｲﾝ3）"
click at [140, 95] on input "text" at bounding box center [207, 95] width 159 height 10
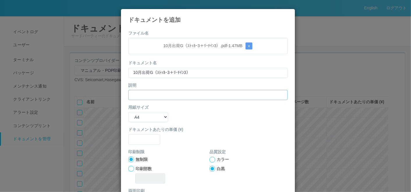
paste input "10月出荷G（ｽﾄｯｶｰ3＋ﾘｰﾁｲﾝ3）"
type input "10月出荷G（ｽﾄｯｶｰ3＋ﾘｰﾁｲﾝ3）"
click at [138, 113] on select "B5 A4 B4 A3" at bounding box center [148, 117] width 40 height 10
select select "A3"
click at [128, 112] on select "B5 A4 B4 A3" at bounding box center [148, 117] width 40 height 10
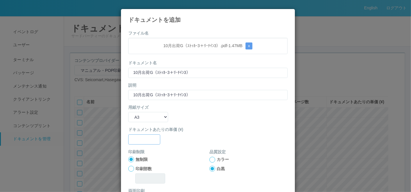
click at [141, 142] on input "text" at bounding box center [144, 139] width 32 height 10
type input "0"
click at [209, 158] on div at bounding box center [212, 160] width 6 height 6
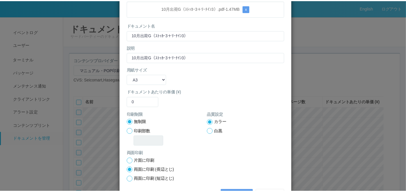
scroll to position [58, 0]
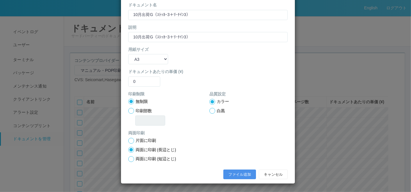
click at [235, 174] on button "ファイル追加" at bounding box center [239, 175] width 33 height 10
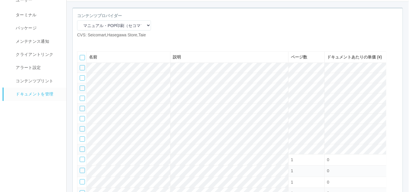
scroll to position [20, 0]
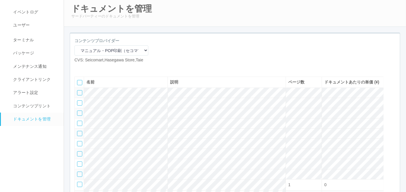
click at [79, 68] on icon at bounding box center [79, 68] width 0 height 0
select select "A4"
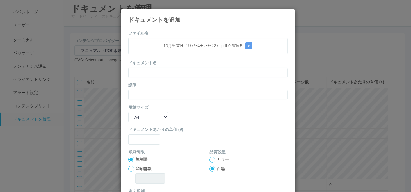
click at [160, 31] on form "ファイル名 10月出荷H（ｽﾄｯｶｰ4＋ﾘｰﾁｲﾝ2）.pdf - 0.30 MB x ドキュメント名 説明 用紙サイズ B5 A4 B4 A3 ドキュメント…" at bounding box center [207, 135] width 159 height 210
click at [156, 70] on input "text" at bounding box center [207, 73] width 159 height 10
paste input "10月出荷H（ｽﾄｯｶｰ4＋ﾘｰﾁｲﾝ2）"
type input "10月出荷H（ｽﾄｯｶｰ4＋ﾘｰﾁｲﾝ2）"
click at [146, 95] on input "text" at bounding box center [207, 95] width 159 height 10
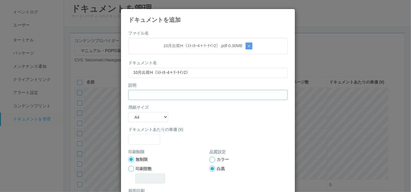
paste input "10月出荷H（ｽﾄｯｶｰ4＋ﾘｰﾁｲﾝ2）"
type input "10月出荷H（ｽﾄｯｶｰ4＋ﾘｰﾁｲﾝ2）"
drag, startPoint x: 142, startPoint y: 116, endPoint x: 141, endPoint y: 122, distance: 5.6
click at [142, 116] on select "B5 A4 B4 A3" at bounding box center [148, 117] width 40 height 10
select select "A3"
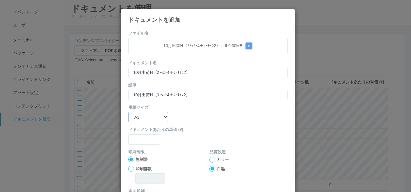
click at [128, 112] on select "B5 A4 B4 A3" at bounding box center [148, 117] width 40 height 10
click at [140, 139] on input "text" at bounding box center [144, 139] width 32 height 10
type input "0"
click at [210, 157] on div at bounding box center [212, 160] width 6 height 6
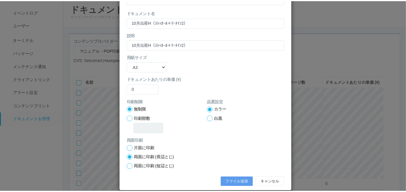
scroll to position [58, 0]
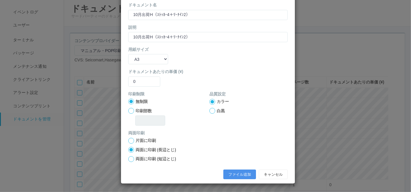
click at [236, 171] on button "ファイル追加" at bounding box center [239, 175] width 33 height 10
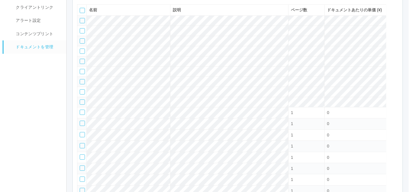
scroll to position [63, 0]
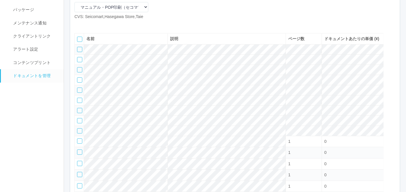
click at [79, 24] on icon at bounding box center [79, 24] width 0 height 0
select select "A4"
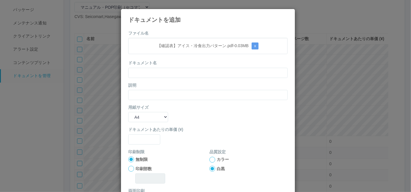
click at [176, 35] on form "ファイル名 【確認表】アイス・冷食出力パターン.pdf - 0.03 MB x ドキュメント名 説明 用紙サイズ B5 A4 B4 A3 ドキュメントあたりの…" at bounding box center [207, 135] width 159 height 210
click at [168, 71] on input "text" at bounding box center [207, 73] width 159 height 10
paste input "【確認表】アイス・冷食出力パターン"
type input "【確認表】アイス・冷食出力パターン"
click at [152, 98] on input "text" at bounding box center [207, 95] width 159 height 10
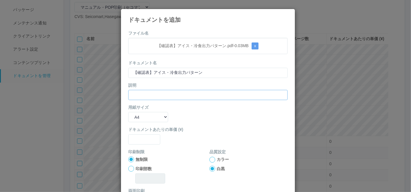
paste input "【確認表】アイス・冷食出力パターン"
type input "【確認表】アイス・冷食出力パターン"
click at [144, 120] on select "B5 A4 B4 A3" at bounding box center [148, 117] width 40 height 10
select select "A3"
click at [128, 112] on select "B5 A4 B4 A3" at bounding box center [148, 117] width 40 height 10
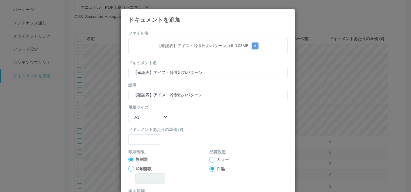
click at [140, 132] on label "ドキュメントあたりの単価 (¥)" at bounding box center [207, 130] width 159 height 6
click at [140, 141] on input "text" at bounding box center [144, 139] width 32 height 10
type input "0"
click at [211, 159] on div at bounding box center [212, 160] width 6 height 6
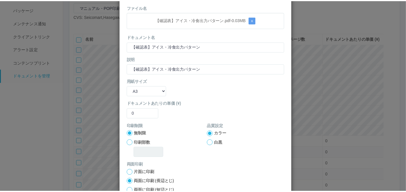
scroll to position [58, 0]
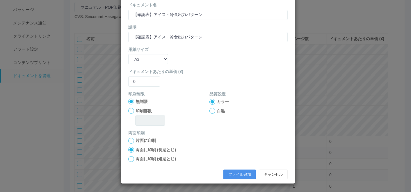
click at [227, 174] on button "ファイル追加" at bounding box center [239, 175] width 33 height 10
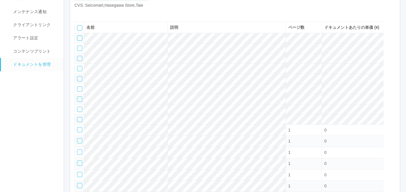
scroll to position [63, 0]
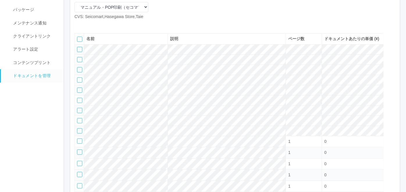
click at [88, 24] on icon at bounding box center [88, 24] width 0 height 0
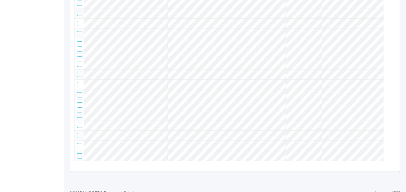
scroll to position [38, 0]
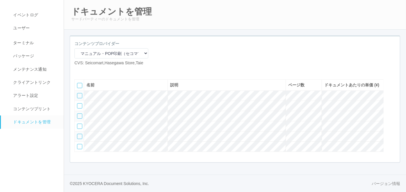
click at [79, 71] on icon at bounding box center [79, 71] width 0 height 0
select select "A4"
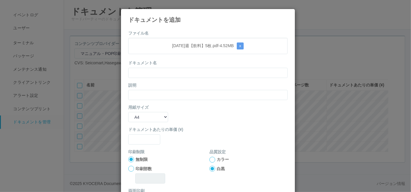
drag, startPoint x: 189, startPoint y: 22, endPoint x: 188, endPoint y: 29, distance: 7.1
click at [189, 22] on h4 "ドキュメントを追加" at bounding box center [207, 20] width 159 height 6
click at [178, 72] on input "text" at bounding box center [207, 73] width 159 height 10
paste input "[DATE]週【飲料】5枚"
type input "[DATE]週【飲料】5枚"
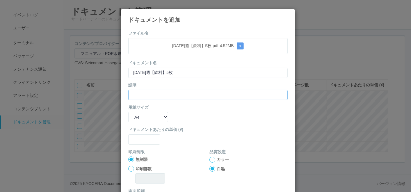
click at [152, 92] on input "text" at bounding box center [207, 95] width 159 height 10
paste input "[DATE]週【飲料】5枚"
type input "[DATE]週【飲料】5枚"
drag, startPoint x: 148, startPoint y: 116, endPoint x: 148, endPoint y: 121, distance: 5.0
click at [148, 116] on select "B5 A4 B4 A3" at bounding box center [148, 117] width 40 height 10
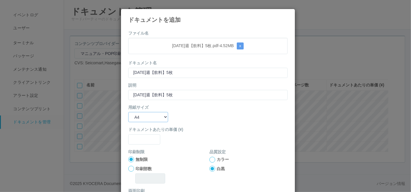
select select "A3"
click at [128, 112] on select "B5 A4 B4 A3" at bounding box center [148, 117] width 40 height 10
click at [148, 138] on input "text" at bounding box center [144, 139] width 32 height 10
type input "0"
click at [211, 159] on div at bounding box center [212, 160] width 6 height 6
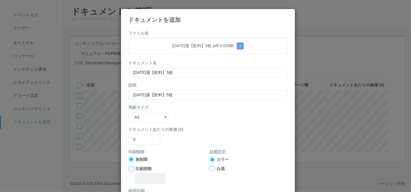
scroll to position [58, 0]
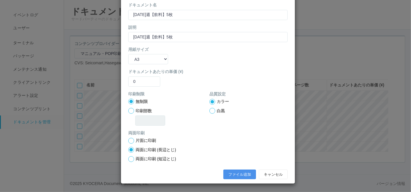
click at [233, 174] on button "ファイル追加" at bounding box center [239, 175] width 33 height 10
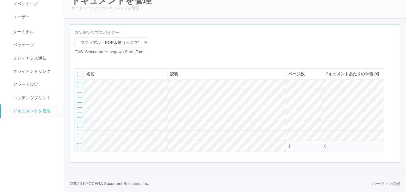
click at [79, 60] on icon at bounding box center [79, 60] width 0 height 0
select select "A4"
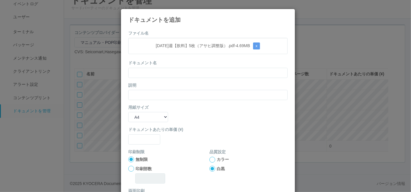
click at [197, 31] on form "ファイル名 [DATE]週【飲料】5枚（アサヒ調整版）.pdf - 4.69 MB x ドキュメント名 説明 用紙サイズ B5 A4 B4 A3 ドキュメント…" at bounding box center [207, 135] width 159 height 210
click at [184, 73] on input "text" at bounding box center [207, 73] width 159 height 10
paste input "[DATE]週【飲料】5枚（アサヒ調整版）"
type input "[DATE]週【飲料】5枚（アサヒ調整版）"
click at [169, 97] on input "text" at bounding box center [207, 95] width 159 height 10
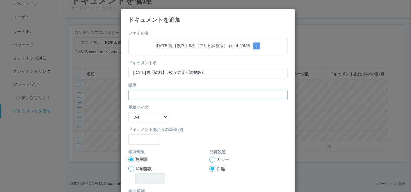
paste input "[DATE]週【飲料】5枚（アサヒ調整版）"
type input "[DATE]週【飲料】5枚（アサヒ調整版）"
click at [148, 115] on select "B5 A4 B4 A3" at bounding box center [148, 117] width 40 height 10
select select "A3"
click at [128, 112] on select "B5 A4 B4 A3" at bounding box center [148, 117] width 40 height 10
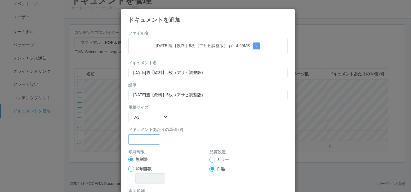
click at [133, 142] on input "text" at bounding box center [144, 139] width 32 height 10
type input "0"
click at [210, 156] on div "カラー" at bounding box center [248, 159] width 78 height 6
click at [209, 158] on div at bounding box center [212, 160] width 6 height 6
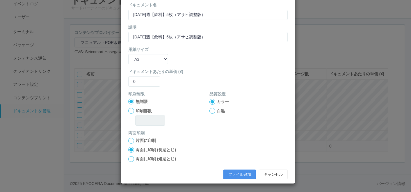
click at [230, 175] on button "ファイル追加" at bounding box center [239, 175] width 33 height 10
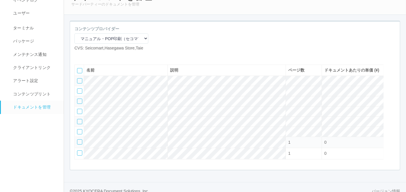
click at [79, 56] on icon at bounding box center [79, 56] width 0 height 0
select select "A4"
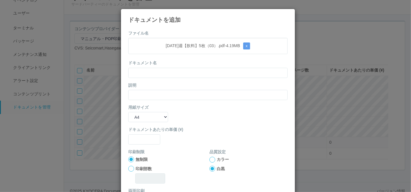
click at [180, 32] on form "ファイル名 [DATE]週【飲料】5枚（03）.pdf - 4.19 MB x ドキュメント名 説明 用紙サイズ B5 A4 B4 A3 ドキュメントあたりの…" at bounding box center [207, 135] width 159 height 210
click at [158, 76] on input "text" at bounding box center [207, 73] width 159 height 10
paste input "[DATE]週【飲料】5枚（03）"
type input "[DATE]週【飲料】5枚（03）"
click at [147, 97] on input "text" at bounding box center [207, 95] width 159 height 10
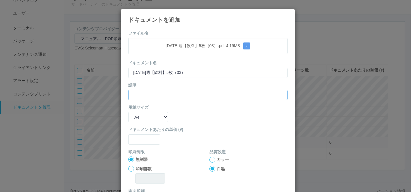
paste input "[DATE]週【飲料】5枚（03）"
type input "[DATE]週【飲料】5枚（03）"
click at [143, 115] on select "B5 A4 B4 A3" at bounding box center [148, 117] width 40 height 10
select select "A3"
click at [128, 112] on select "B5 A4 B4 A3" at bounding box center [148, 117] width 40 height 10
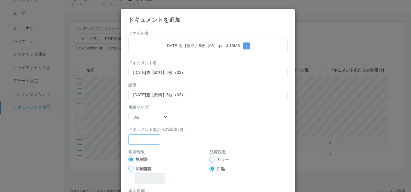
click at [141, 142] on input "text" at bounding box center [144, 139] width 32 height 10
type input "0"
click at [209, 158] on div at bounding box center [212, 160] width 6 height 6
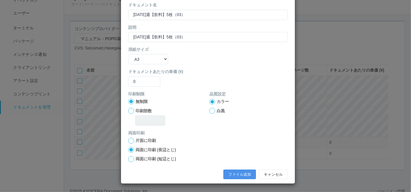
click at [228, 171] on button "ファイル追加" at bounding box center [239, 175] width 33 height 10
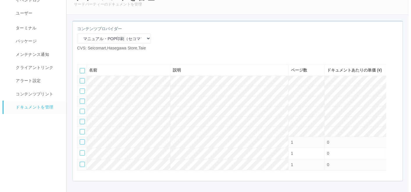
scroll to position [64, 0]
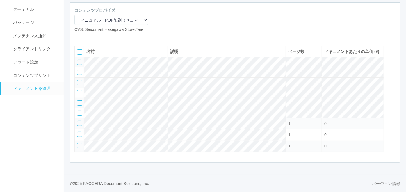
click at [79, 37] on icon at bounding box center [79, 37] width 0 height 0
select select "A4"
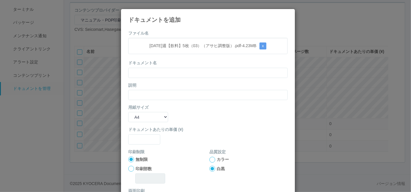
click at [185, 29] on div "ファイル名 [DATE]週【飲料】5枚（03）（アサヒ調整版）.pdf - 4.23 MB x ドキュメント名 説明 用紙サイズ B5 A4 B4 A3 ドキ…" at bounding box center [208, 133] width 174 height 215
click at [170, 70] on input "text" at bounding box center [207, 73] width 159 height 10
paste input "[DATE]週【飲料】5枚（03）（アサヒ調整版）"
type input "[DATE]週【飲料】5枚（03）（アサヒ調整版）"
click at [141, 95] on input "text" at bounding box center [207, 95] width 159 height 10
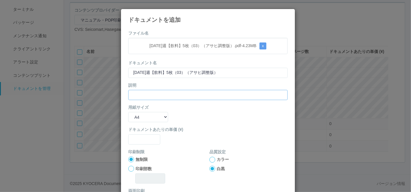
paste input "[DATE]週【飲料】5枚（03）（アサヒ調整版）"
type input "[DATE]週【飲料】5枚（03）（アサヒ調整版）"
click at [140, 116] on select "B5 A4 B4 A3" at bounding box center [148, 117] width 40 height 10
select select "A3"
click at [128, 112] on select "B5 A4 B4 A3" at bounding box center [148, 117] width 40 height 10
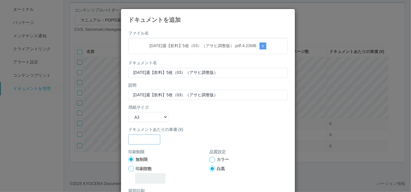
click at [140, 142] on input "text" at bounding box center [144, 139] width 32 height 10
type input "0"
click at [210, 160] on div at bounding box center [212, 160] width 6 height 6
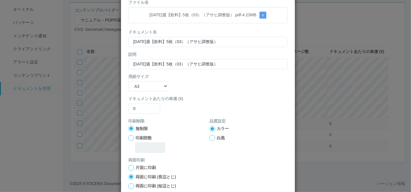
scroll to position [58, 0]
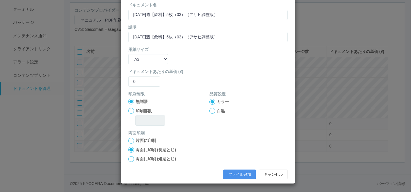
click at [234, 177] on button "ファイル追加" at bounding box center [239, 175] width 33 height 10
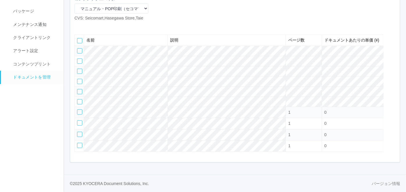
click at [79, 26] on icon at bounding box center [79, 26] width 0 height 0
select select "A4"
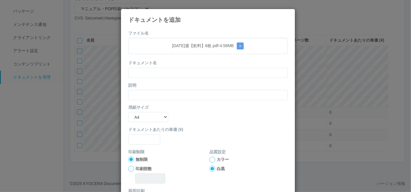
click at [191, 25] on div "ドキュメントを追加 ファイル名 [DATE]週【飲料】6枚.pdf - 4.58 MB x ドキュメント名 説明 用紙サイズ B5 A4 B4 A3 ドキュメ…" at bounding box center [208, 125] width 174 height 233
click at [169, 70] on input "text" at bounding box center [207, 73] width 159 height 10
paste input "[DATE]週【飲料】6枚"
type input "[DATE]週【飲料】6枚"
click at [156, 95] on input "text" at bounding box center [207, 95] width 159 height 10
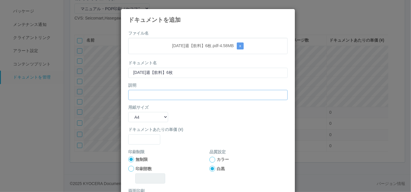
paste input "[DATE]週【飲料】6枚"
type input "[DATE]週【飲料】6枚"
click at [148, 115] on select "B5 A4 B4 A3" at bounding box center [148, 117] width 40 height 10
select select "A3"
click at [128, 112] on select "B5 A4 B4 A3" at bounding box center [148, 117] width 40 height 10
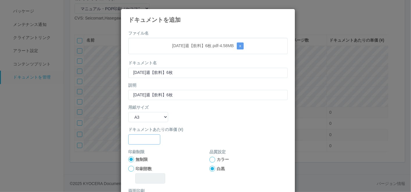
click at [146, 139] on input "text" at bounding box center [144, 139] width 32 height 10
type input "0"
click at [210, 158] on div at bounding box center [212, 160] width 6 height 6
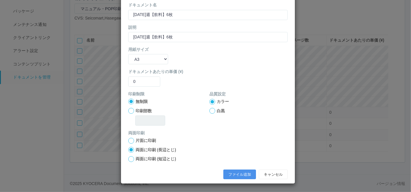
click at [233, 174] on button "ファイル追加" at bounding box center [239, 175] width 33 height 10
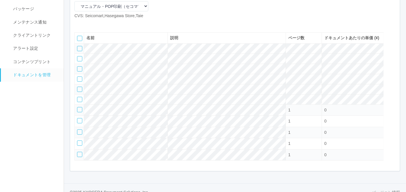
click at [79, 24] on icon at bounding box center [79, 24] width 0 height 0
select select "A4"
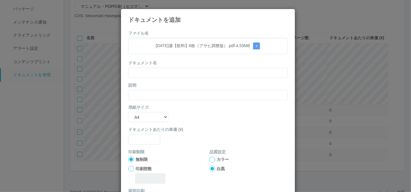
drag, startPoint x: 196, startPoint y: 20, endPoint x: 190, endPoint y: 30, distance: 11.7
click at [196, 20] on h4 "ドキュメントを追加" at bounding box center [207, 20] width 159 height 6
click at [173, 70] on input "text" at bounding box center [207, 73] width 159 height 10
paste input "[DATE]週【飲料】6枚（アサヒ調整版）"
type input "[DATE]週【飲料】6枚（アサヒ調整版）"
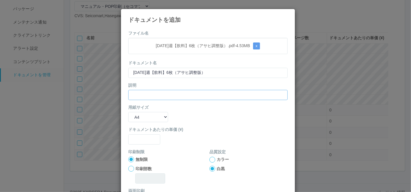
click at [151, 93] on input "text" at bounding box center [207, 95] width 159 height 10
paste input "[DATE]週【飲料】6枚（アサヒ調整版）"
type input "[DATE]週【飲料】6枚（アサヒ調整版）"
drag, startPoint x: 148, startPoint y: 114, endPoint x: 149, endPoint y: 121, distance: 7.2
click at [148, 115] on select "B5 A4 B4 A3" at bounding box center [148, 117] width 40 height 10
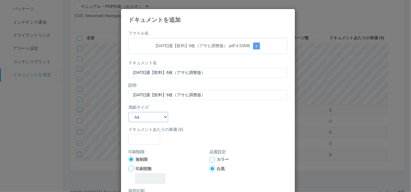
select select "A3"
click at [128, 112] on select "B5 A4 B4 A3" at bounding box center [148, 117] width 40 height 10
click at [144, 142] on input "text" at bounding box center [144, 139] width 32 height 10
type input "0"
click at [210, 161] on div at bounding box center [212, 160] width 6 height 6
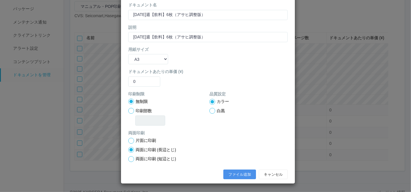
click at [246, 175] on button "ファイル追加" at bounding box center [239, 175] width 33 height 10
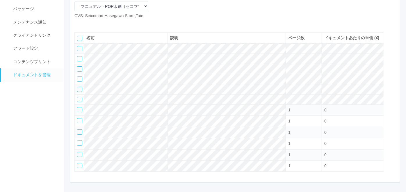
click at [88, 24] on icon at bounding box center [88, 24] width 0 height 0
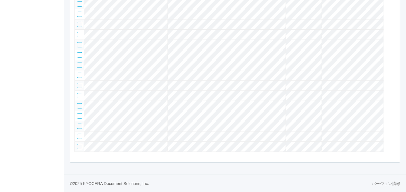
scroll to position [38, 0]
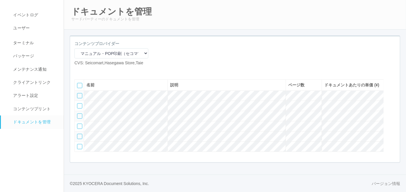
click at [79, 71] on icon at bounding box center [79, 71] width 0 height 0
select select "A4"
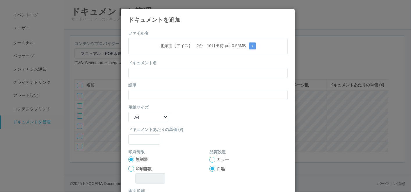
click at [158, 33] on form "ファイル名 北海道【アイス】　2台　10月出荷.pdf - 0.55 MB x ドキュメント名 説明 用紙サイズ B5 A4 B4 A3 ドキュメントあたりの…" at bounding box center [207, 135] width 159 height 210
click at [149, 68] on input "text" at bounding box center [207, 73] width 159 height 10
paste input "北海道【アイス】　2台　10月出荷"
type input "北海道【アイス】　2台　10月出荷"
click at [146, 94] on input "text" at bounding box center [207, 95] width 159 height 10
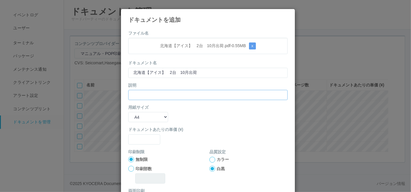
paste input "北海道【アイス】　2台　10月出荷"
type input "北海道【アイス】　2台　10月出荷"
click at [145, 114] on select "B5 A4 B4 A3" at bounding box center [148, 117] width 40 height 10
select select "A3"
click at [128, 112] on select "B5 A4 B4 A3" at bounding box center [148, 117] width 40 height 10
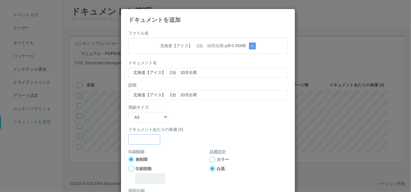
click at [140, 138] on input "text" at bounding box center [144, 139] width 32 height 10
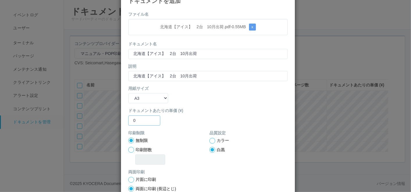
scroll to position [32, 0]
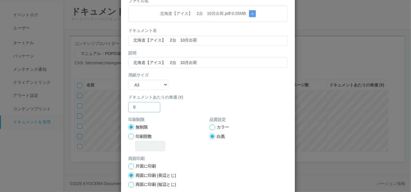
type input "0"
click at [209, 127] on div at bounding box center [212, 127] width 6 height 6
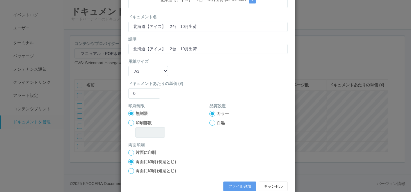
scroll to position [58, 0]
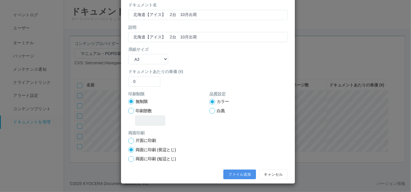
click at [228, 173] on button "ファイル追加" at bounding box center [239, 175] width 33 height 10
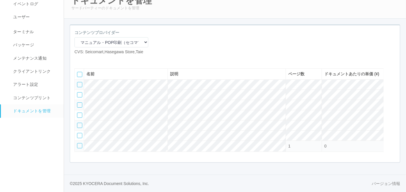
click at [79, 60] on icon at bounding box center [79, 60] width 0 height 0
select select "A4"
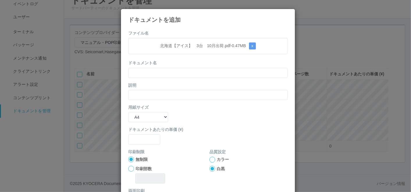
click at [205, 32] on form "ファイル名 北海道【アイス】　3台　10月出荷.pdf - 0.47 MB x ドキュメント名 説明 用紙サイズ B5 A4 B4 A3 ドキュメントあたりの…" at bounding box center [207, 135] width 159 height 210
click at [171, 72] on input "text" at bounding box center [207, 73] width 159 height 10
paste input "北海道【アイス】　3台　10月出荷"
type input "北海道【アイス】　3台　10月出荷"
click at [147, 92] on input "text" at bounding box center [207, 95] width 159 height 10
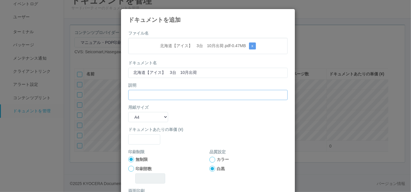
paste input "北海道【アイス】　3台　10月出荷"
type input "北海道【アイス】　3台　10月出荷"
click at [137, 112] on select "B5 A4 B4 A3" at bounding box center [148, 117] width 40 height 10
select select "A3"
click at [128, 112] on select "B5 A4 B4 A3" at bounding box center [148, 117] width 40 height 10
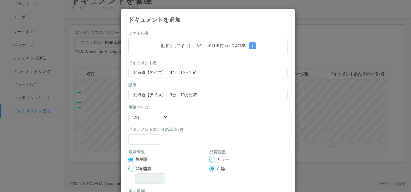
click at [142, 144] on form "ファイル名 北海道【アイス】　3台　10月出荷.pdf - 0.47 MB x ドキュメント名 北海道【アイス】　3台　10月出荷 説明 北海道【アイス】　3…" at bounding box center [207, 135] width 159 height 210
click at [140, 138] on input "text" at bounding box center [144, 139] width 32 height 10
type input "0"
click at [209, 159] on div at bounding box center [212, 160] width 6 height 6
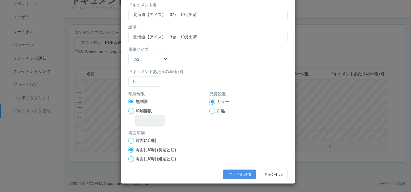
click at [229, 172] on button "ファイル追加" at bounding box center [239, 175] width 33 height 10
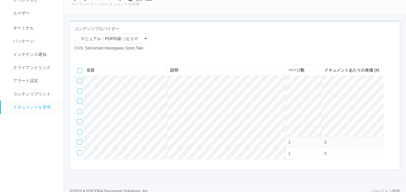
click at [79, 56] on icon at bounding box center [79, 56] width 0 height 0
select select "A4"
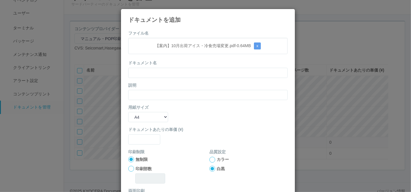
click at [174, 31] on form "ファイル名 【案内】10月出荷アイス・冷食売場変更.pdf - 0.64 MB x ドキュメント名 説明 用紙サイズ B5 A4 B4 A3 ドキュメントあた…" at bounding box center [207, 135] width 159 height 210
click at [157, 74] on input "text" at bounding box center [207, 73] width 159 height 10
paste input "【案内】10月出荷アイス・冷食売場変更"
type input "【案内】10月出荷アイス・冷食売場変更"
click at [142, 94] on input "text" at bounding box center [207, 95] width 159 height 10
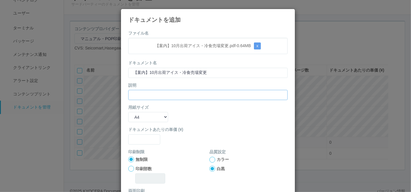
paste input "【案内】10月出荷アイス・冷食売場変更"
type input "【案内】10月出荷アイス・冷食売場変更"
click at [140, 117] on select "B5 A4 B4 A3" at bounding box center [148, 117] width 40 height 10
select select "A3"
click at [128, 112] on select "B5 A4 B4 A3" at bounding box center [148, 117] width 40 height 10
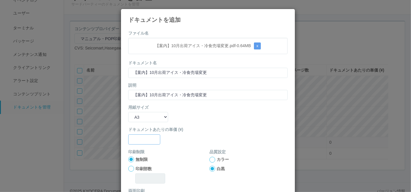
click at [138, 139] on input "text" at bounding box center [144, 139] width 32 height 10
type input "0"
click at [211, 157] on div at bounding box center [212, 160] width 6 height 6
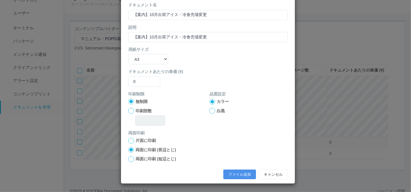
click at [235, 175] on button "ファイル追加" at bounding box center [239, 175] width 33 height 10
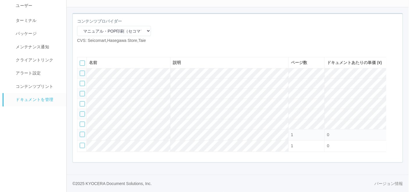
scroll to position [60, 0]
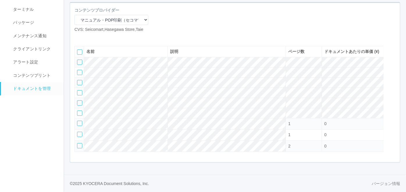
click at [79, 37] on icon at bounding box center [79, 37] width 0 height 0
select select "A4"
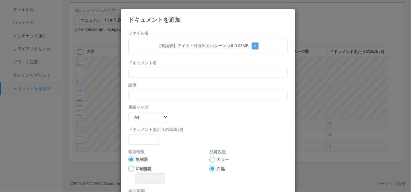
drag, startPoint x: 168, startPoint y: 22, endPoint x: 167, endPoint y: 26, distance: 4.5
click at [168, 22] on h4 "ドキュメントを追加" at bounding box center [207, 20] width 159 height 6
click at [161, 74] on input "text" at bounding box center [207, 73] width 159 height 10
paste input "【確認表】アイス・冷食出力パターン"
type input "【確認表】アイス・冷食出力パターン"
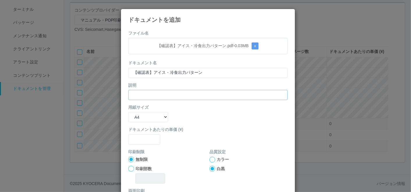
click at [153, 92] on input "text" at bounding box center [207, 95] width 159 height 10
paste input "【確認表】アイス・冷食出力パターン"
type input "【確認表】アイス・冷食出力パターン"
click at [141, 115] on select "B5 A4 B4 A3" at bounding box center [148, 117] width 40 height 10
select select "A3"
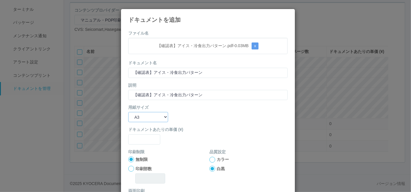
click at [128, 112] on select "B5 A4 B4 A3" at bounding box center [148, 117] width 40 height 10
click at [140, 140] on input "text" at bounding box center [144, 139] width 32 height 10
type input "0"
click at [209, 160] on div at bounding box center [212, 160] width 6 height 6
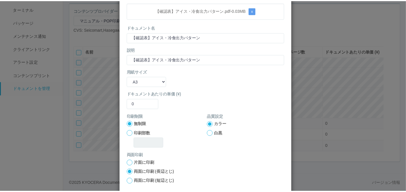
scroll to position [58, 0]
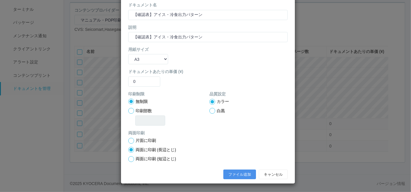
click at [234, 171] on button "ファイル追加" at bounding box center [239, 175] width 33 height 10
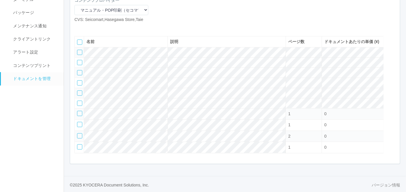
click at [88, 27] on icon at bounding box center [88, 27] width 0 height 0
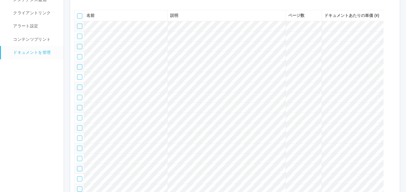
scroll to position [28, 0]
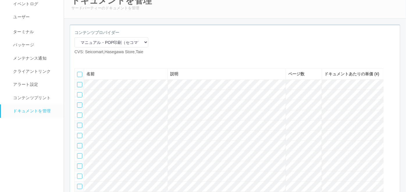
click at [88, 60] on icon at bounding box center [88, 60] width 0 height 0
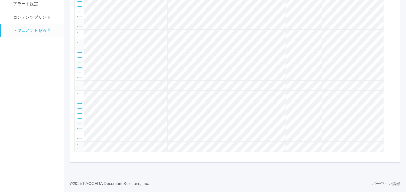
scroll to position [82, 0]
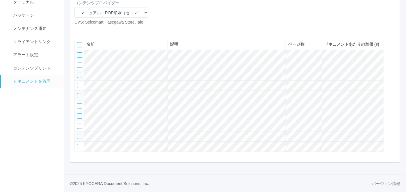
click at [79, 30] on icon at bounding box center [79, 30] width 0 height 0
select select "A4"
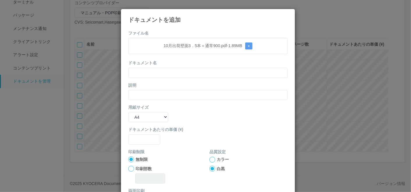
click at [166, 22] on h4 "ドキュメントを追加" at bounding box center [207, 20] width 159 height 6
click at [162, 75] on input "text" at bounding box center [207, 73] width 159 height 10
paste input "10月出荷壁面3．5本＋通常900"
type input "10月出荷壁面3．5本＋通常900"
click at [145, 95] on input "text" at bounding box center [207, 95] width 159 height 10
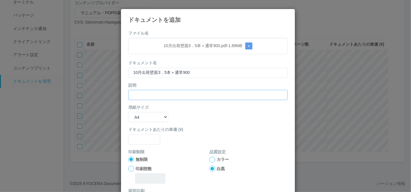
paste input "10月出荷壁面3．5本＋通常900"
type input "10月出荷壁面3．5本＋通常900"
drag, startPoint x: 145, startPoint y: 113, endPoint x: 146, endPoint y: 119, distance: 6.4
click at [145, 113] on select "B5 A4 B4 A3" at bounding box center [148, 117] width 40 height 10
select select "A3"
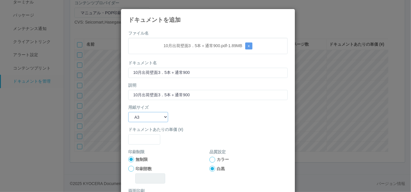
click at [128, 112] on select "B5 A4 B4 A3" at bounding box center [148, 117] width 40 height 10
click at [144, 144] on form "ファイル名 10月出荷壁面3．5本＋通常900.pdf - 1.89 MB x ドキュメント名 10月出荷壁面3．5本＋通常900 説明 10月出荷壁面3．5…" at bounding box center [207, 135] width 159 height 210
click at [143, 141] on input "text" at bounding box center [144, 139] width 32 height 10
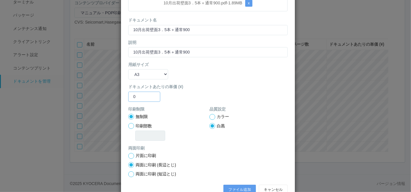
scroll to position [58, 0]
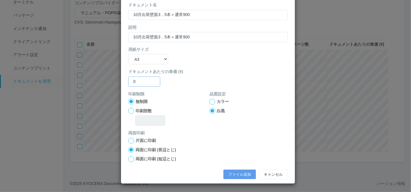
type input "0"
click at [209, 102] on div at bounding box center [212, 102] width 6 height 6
click at [227, 172] on button "ファイル追加" at bounding box center [239, 175] width 33 height 10
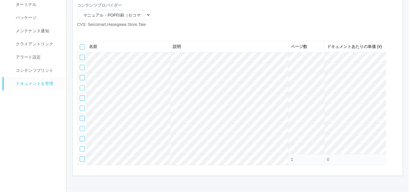
scroll to position [65, 0]
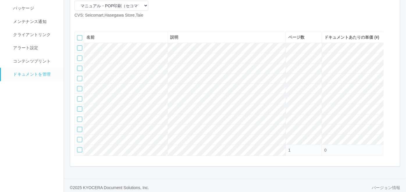
click at [79, 23] on icon at bounding box center [79, 23] width 0 height 0
select select "A4"
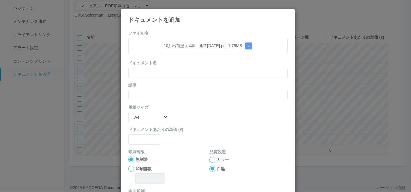
click at [170, 32] on form "ファイル名 10月出荷壁面4本＋通常[DATE].pdf - 1.75 MB x ドキュメント名 説明 用紙サイズ B5 A4 B4 A3 ドキュメントあたり…" at bounding box center [207, 135] width 159 height 210
click at [163, 77] on input "text" at bounding box center [207, 73] width 159 height 10
paste input "10月出荷壁面4本＋通常[DATE]"
type input "10月出荷壁面4本＋通常[DATE]"
click at [154, 96] on input "text" at bounding box center [207, 95] width 159 height 10
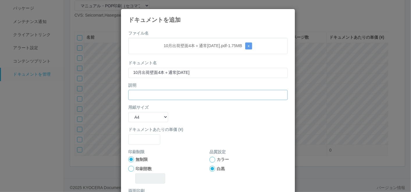
paste input "10月出荷壁面4本＋通常[DATE]"
type input "10月出荷壁面4本＋通常[DATE]"
click at [143, 114] on select "B5 A4 B4 A3" at bounding box center [148, 117] width 40 height 10
select select "A3"
click at [128, 112] on select "B5 A4 B4 A3" at bounding box center [148, 117] width 40 height 10
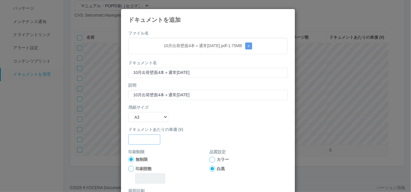
click at [147, 142] on input "text" at bounding box center [144, 139] width 32 height 10
click at [211, 161] on div at bounding box center [212, 160] width 6 height 6
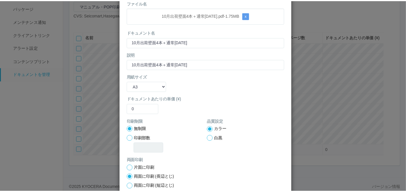
scroll to position [58, 0]
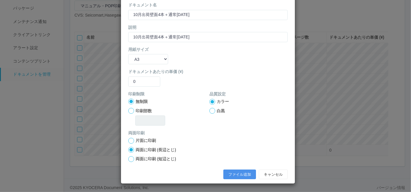
click at [230, 172] on button "ファイル追加" at bounding box center [239, 175] width 33 height 10
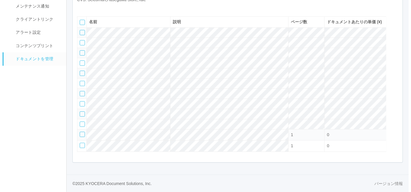
scroll to position [72, 0]
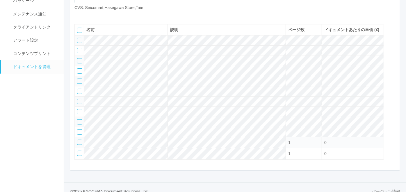
click at [79, 15] on icon at bounding box center [79, 15] width 0 height 0
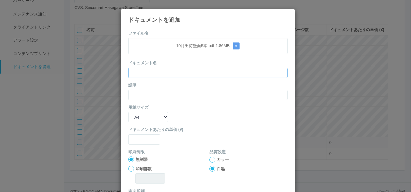
click at [247, 72] on input "text" at bounding box center [207, 73] width 159 height 10
paste input "10月出荷壁面5本"
click at [184, 90] on input "text" at bounding box center [207, 95] width 159 height 10
paste input "10月出荷壁面5本"
click at [148, 115] on select "B5 A4 B4 A3" at bounding box center [148, 117] width 40 height 10
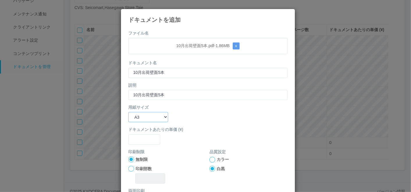
click at [128, 112] on select "B5 A4 B4 A3" at bounding box center [148, 117] width 40 height 10
click at [143, 142] on input "text" at bounding box center [144, 139] width 32 height 10
click at [209, 159] on div at bounding box center [212, 160] width 6 height 6
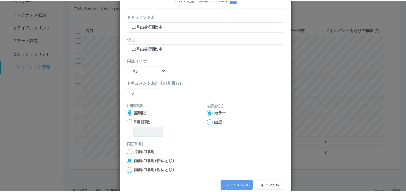
scroll to position [58, 0]
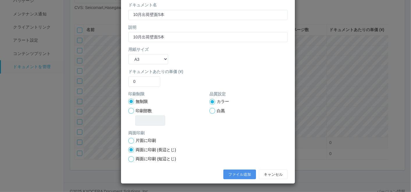
click at [234, 172] on button "ファイル追加" at bounding box center [239, 175] width 33 height 10
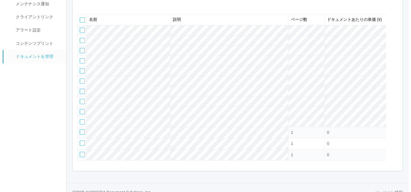
scroll to position [72, 0]
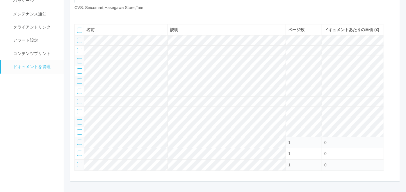
click at [79, 15] on icon at bounding box center [79, 15] width 0 height 0
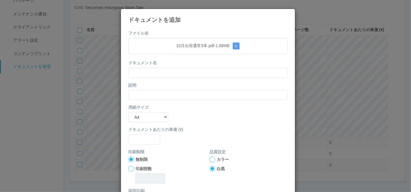
click at [193, 67] on div "ドキュメント名" at bounding box center [207, 69] width 159 height 18
click at [190, 72] on input "text" at bounding box center [207, 73] width 159 height 10
paste input "10月出荷通常5本"
click at [168, 87] on div "説明" at bounding box center [207, 91] width 159 height 18
click at [166, 91] on input "text" at bounding box center [207, 95] width 159 height 10
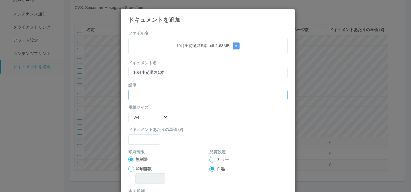
paste input "10月出荷通常5本"
click at [147, 116] on select "B5 A4 B4 A3" at bounding box center [148, 117] width 40 height 10
click at [128, 112] on select "B5 A4 B4 A3" at bounding box center [148, 117] width 40 height 10
click at [136, 143] on input "text" at bounding box center [144, 139] width 32 height 10
click at [205, 159] on div "印刷制限 無制限 印刷部数 品質設定 カラー 白黒" at bounding box center [207, 168] width 159 height 39
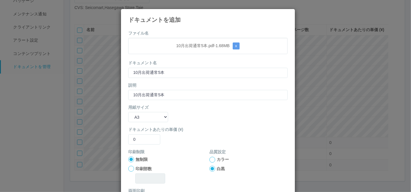
click at [210, 158] on div at bounding box center [212, 160] width 6 height 6
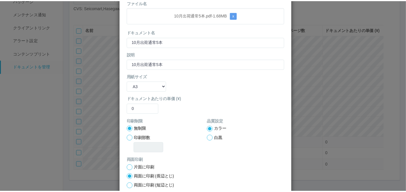
scroll to position [58, 0]
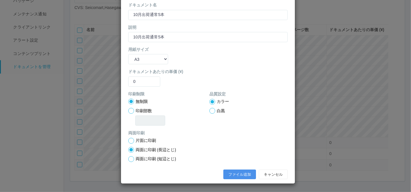
click at [233, 174] on button "ファイル追加" at bounding box center [239, 175] width 33 height 10
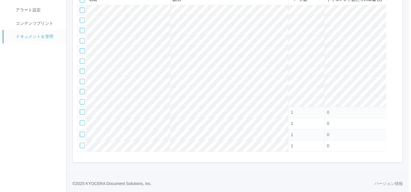
scroll to position [95, 0]
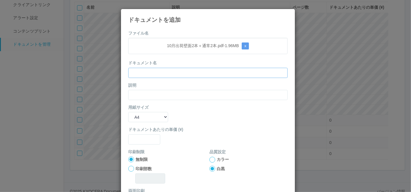
click at [144, 69] on input "text" at bounding box center [207, 73] width 159 height 10
paste input "10月出荷壁面2本＋通常2本"
click at [146, 97] on input "text" at bounding box center [207, 95] width 159 height 10
paste input "10月出荷壁面2本＋通常2本"
click at [137, 118] on select "B5 A4 B4 A3" at bounding box center [148, 117] width 40 height 10
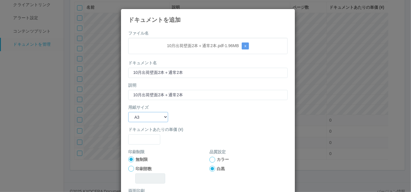
click at [128, 112] on select "B5 A4 B4 A3" at bounding box center [148, 117] width 40 height 10
click at [138, 140] on input "text" at bounding box center [144, 139] width 32 height 10
click at [210, 159] on div at bounding box center [212, 160] width 6 height 6
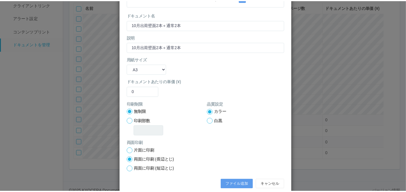
scroll to position [58, 0]
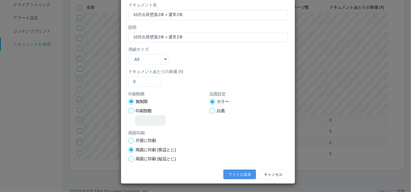
click at [227, 175] on button "ファイル追加" at bounding box center [239, 175] width 33 height 10
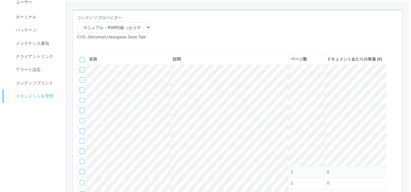
scroll to position [41, 0]
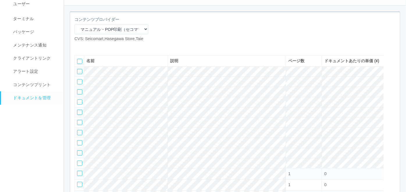
click at [79, 47] on icon at bounding box center [79, 47] width 0 height 0
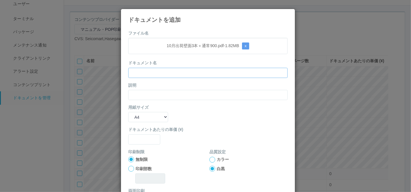
click at [149, 72] on input "text" at bounding box center [207, 73] width 159 height 10
paste input "10月出荷壁面3本＋通常900"
click at [143, 95] on input "text" at bounding box center [207, 95] width 159 height 10
paste input "10月出荷壁面3本＋通常900"
click at [136, 118] on select "B5 A4 B4 A3" at bounding box center [148, 117] width 40 height 10
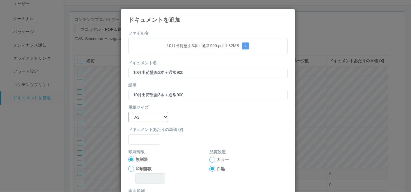
click at [128, 112] on select "B5 A4 B4 A3" at bounding box center [148, 117] width 40 height 10
click at [135, 131] on label "ドキュメントあたりの単価 (¥)" at bounding box center [207, 130] width 159 height 6
click at [135, 136] on input "text" at bounding box center [144, 139] width 32 height 10
click at [209, 161] on div at bounding box center [212, 160] width 6 height 6
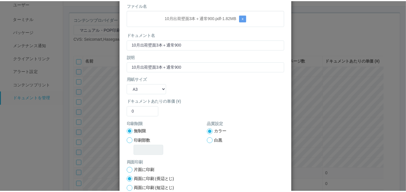
scroll to position [58, 0]
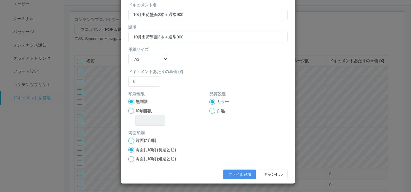
click at [240, 175] on button "ファイル追加" at bounding box center [239, 175] width 33 height 10
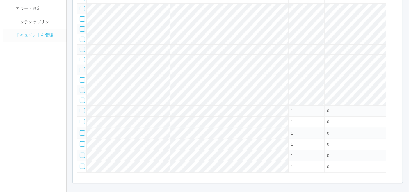
scroll to position [52, 0]
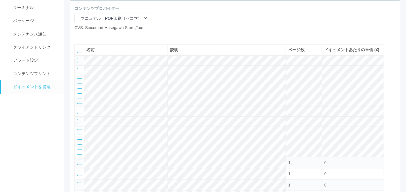
click at [79, 35] on icon at bounding box center [79, 35] width 0 height 0
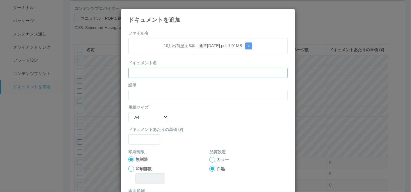
click at [144, 74] on input "text" at bounding box center [207, 73] width 159 height 10
paste input "10月出荷壁面3本＋通常[DATE]"
click at [148, 92] on input "text" at bounding box center [207, 95] width 159 height 10
paste input "10月出荷壁面3本＋通常[DATE]"
click at [148, 117] on select "B5 A4 B4 A3" at bounding box center [148, 117] width 40 height 10
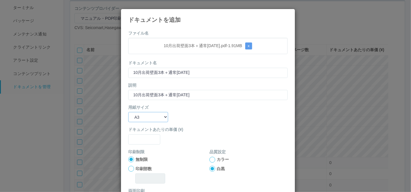
click at [128, 112] on select "B5 A4 B4 A3" at bounding box center [148, 117] width 40 height 10
click at [142, 136] on input "text" at bounding box center [144, 139] width 32 height 10
click at [209, 159] on div at bounding box center [212, 160] width 6 height 6
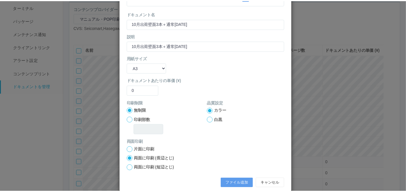
scroll to position [58, 0]
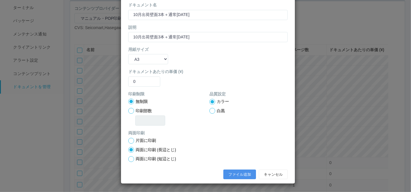
click at [230, 172] on button "ファイル追加" at bounding box center [239, 175] width 33 height 10
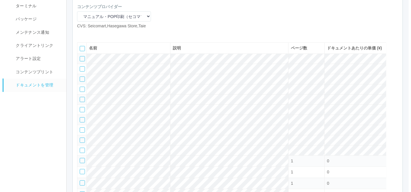
scroll to position [52, 0]
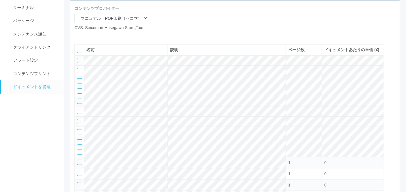
click at [79, 35] on icon at bounding box center [79, 35] width 0 height 0
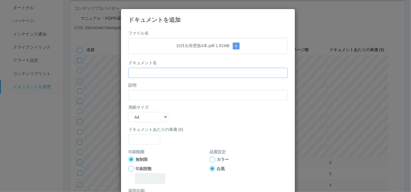
click at [156, 68] on input "text" at bounding box center [207, 73] width 159 height 10
paste input "10月出荷壁面4本"
click at [149, 94] on input "text" at bounding box center [207, 95] width 159 height 10
paste input "10月出荷壁面4本"
click at [142, 119] on select "B5 A4 B4 A3" at bounding box center [148, 117] width 40 height 10
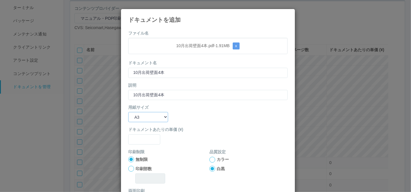
click at [128, 112] on select "B5 A4 B4 A3" at bounding box center [148, 117] width 40 height 10
click at [141, 136] on input "text" at bounding box center [144, 139] width 32 height 10
click at [209, 160] on div at bounding box center [212, 160] width 6 height 6
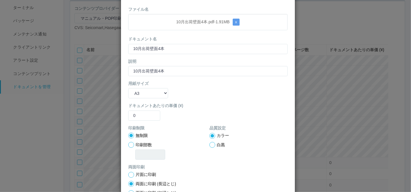
scroll to position [58, 0]
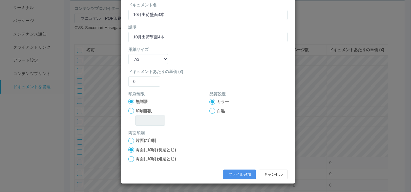
click at [234, 174] on button "ファイル追加" at bounding box center [239, 175] width 33 height 10
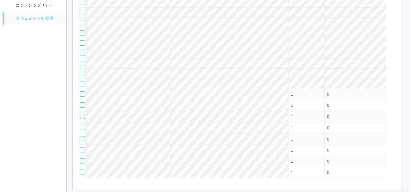
scroll to position [42, 0]
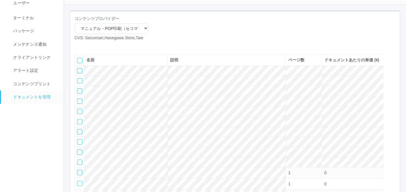
click at [79, 46] on icon at bounding box center [79, 46] width 0 height 0
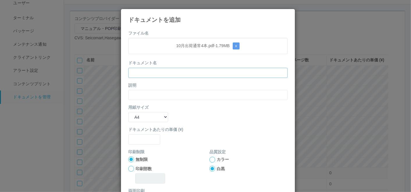
click at [147, 70] on input "text" at bounding box center [207, 73] width 159 height 10
paste input "10月出荷通常4本"
click at [144, 97] on input "text" at bounding box center [207, 95] width 159 height 10
paste input "10月出荷通常4本"
click at [140, 113] on select "B5 A4 B4 A3" at bounding box center [148, 117] width 40 height 10
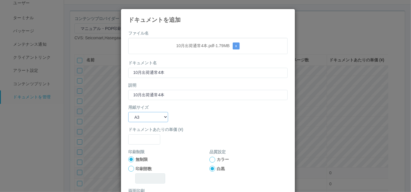
click at [128, 112] on select "B5 A4 B4 A3" at bounding box center [148, 117] width 40 height 10
click at [140, 136] on input "text" at bounding box center [144, 139] width 32 height 10
click at [209, 161] on div at bounding box center [212, 160] width 6 height 6
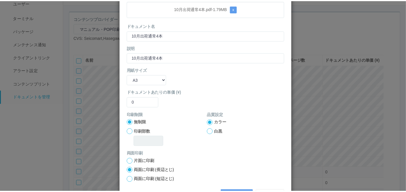
scroll to position [58, 0]
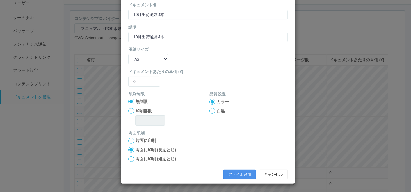
click at [238, 170] on button "ファイル追加" at bounding box center [239, 175] width 33 height 10
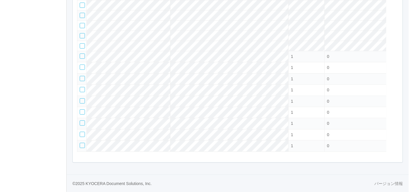
scroll to position [53, 0]
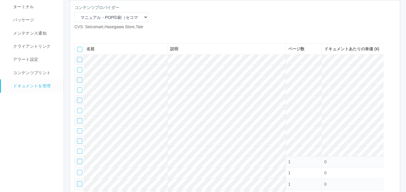
click at [79, 35] on icon at bounding box center [79, 35] width 0 height 0
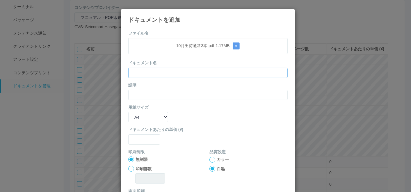
click at [147, 76] on input "text" at bounding box center [207, 73] width 159 height 10
paste input "10月出荷通常3本"
click at [145, 95] on input "text" at bounding box center [207, 95] width 159 height 10
paste input "10月出荷通常3本"
click at [143, 119] on select "B5 A4 B4 A3" at bounding box center [148, 117] width 40 height 10
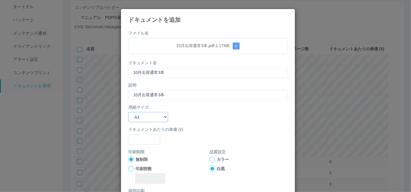
click at [128, 112] on select "B5 A4 B4 A3" at bounding box center [148, 117] width 40 height 10
click at [139, 137] on input "text" at bounding box center [144, 139] width 32 height 10
click at [209, 160] on div at bounding box center [212, 160] width 6 height 6
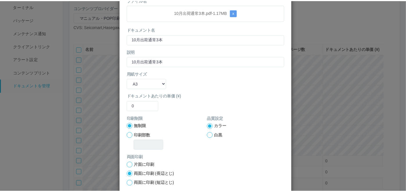
scroll to position [58, 0]
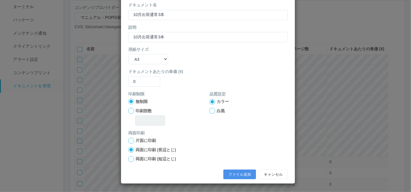
click at [226, 171] on button "ファイル追加" at bounding box center [239, 175] width 33 height 10
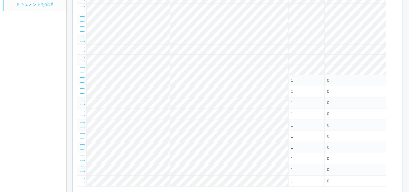
scroll to position [64, 0]
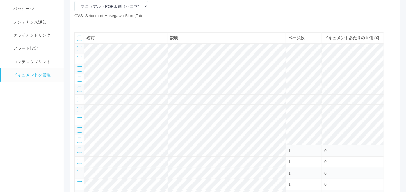
click at [79, 24] on icon at bounding box center [79, 24] width 0 height 0
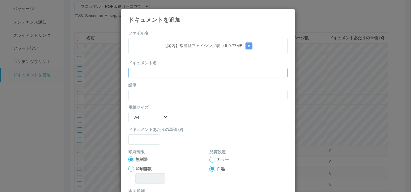
click at [144, 71] on input "text" at bounding box center [207, 73] width 159 height 10
paste input "【案内】常温酒フェイシング表"
click at [142, 95] on input "text" at bounding box center [207, 95] width 159 height 10
paste input "【案内】常温酒フェイシング表"
click at [140, 113] on select "B5 A4 B4 A3" at bounding box center [148, 117] width 40 height 10
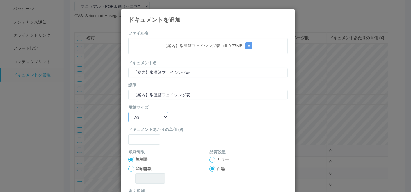
click at [128, 112] on select "B5 A4 B4 A3" at bounding box center [148, 117] width 40 height 10
click at [136, 138] on input "text" at bounding box center [144, 139] width 32 height 10
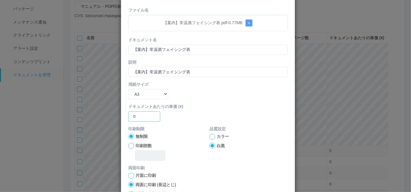
scroll to position [32, 0]
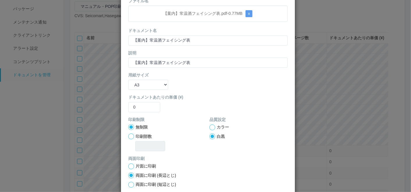
click at [211, 128] on div at bounding box center [212, 127] width 6 height 6
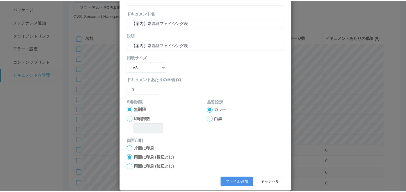
scroll to position [58, 0]
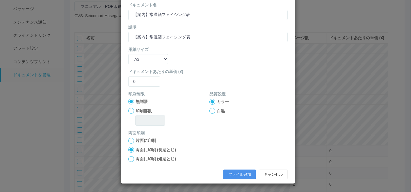
click at [229, 173] on button "ファイル追加" at bounding box center [239, 175] width 33 height 10
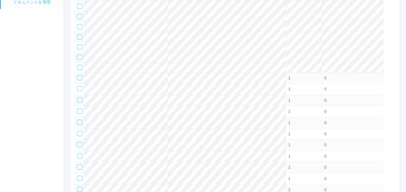
scroll to position [75, 0]
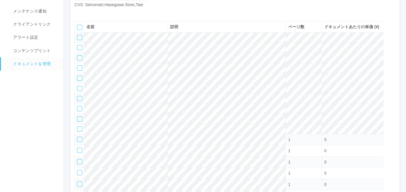
click at [88, 13] on icon at bounding box center [88, 13] width 0 height 0
click at [113, 13] on div at bounding box center [111, 13] width 64 height 0
click at [88, 13] on icon at bounding box center [88, 13] width 0 height 0
